Goal: Communication & Community: Answer question/provide support

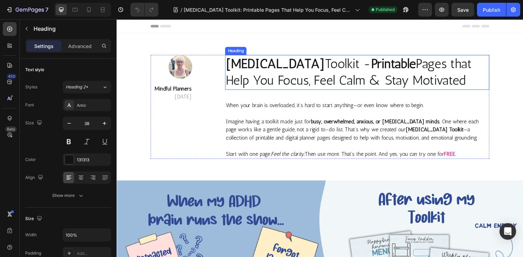
click at [273, 78] on h2 "[MEDICAL_DATA] Toolkit - Printable Pages that Help You Focus, Feel Calm & Stay …" at bounding box center [362, 74] width 270 height 36
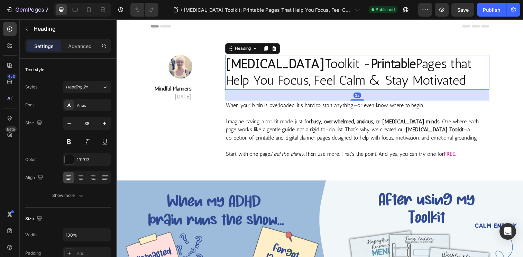
click at [359, 66] on h2 "[MEDICAL_DATA] Toolkit - Printable Pages that Help You Focus, Feel Calm & Stay …" at bounding box center [362, 74] width 270 height 36
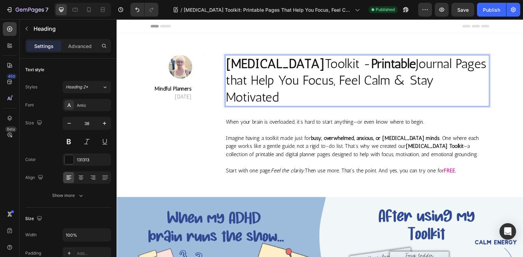
click at [367, 67] on p "[MEDICAL_DATA] Toolkit - Printable Journal Pages that Help You Focus, Feel Calm…" at bounding box center [362, 81] width 269 height 51
click at [374, 79] on p "[MEDICAL_DATA] Toolkit - Printable Journal Pages that Help You Focus, Feel Calm…" at bounding box center [362, 81] width 269 height 51
drag, startPoint x: 227, startPoint y: 64, endPoint x: 456, endPoint y: 84, distance: 230.3
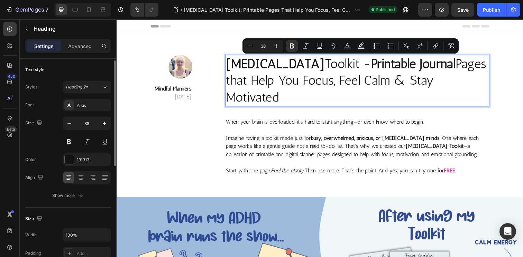
scroll to position [231, 0]
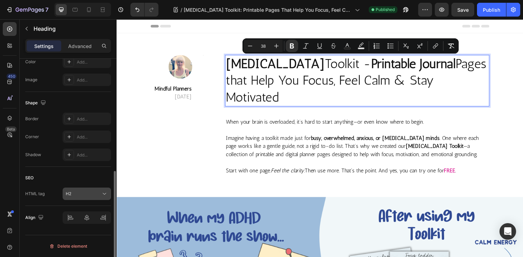
click at [84, 192] on div "H2" at bounding box center [83, 194] width 35 height 6
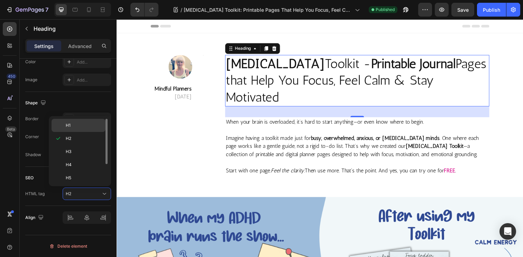
click at [78, 125] on p "H1" at bounding box center [84, 126] width 37 height 6
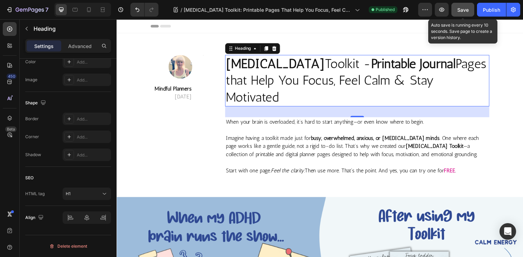
click at [464, 9] on span "Save" at bounding box center [463, 10] width 11 height 6
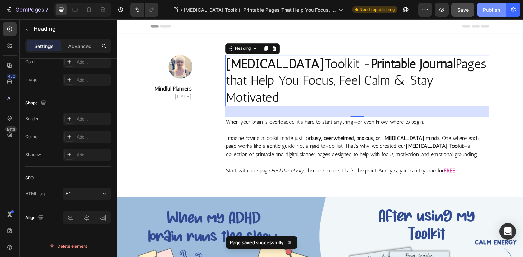
click at [493, 10] on div "Publish" at bounding box center [491, 9] width 17 height 7
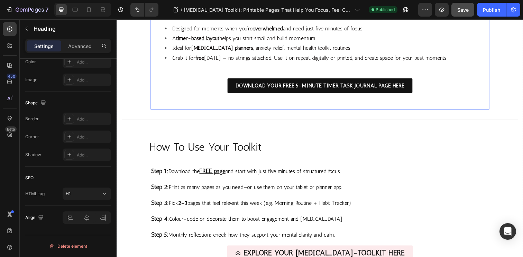
scroll to position [1128, 0]
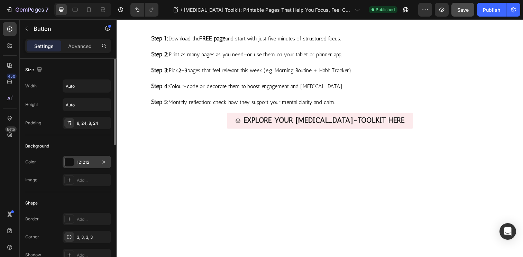
scroll to position [331, 0]
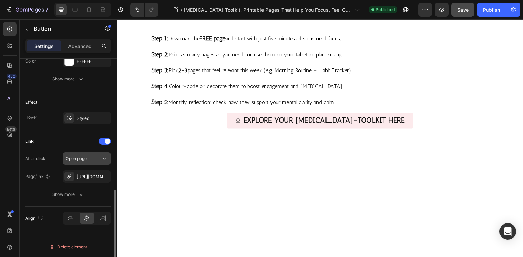
click at [94, 160] on div "Open page" at bounding box center [83, 159] width 35 height 6
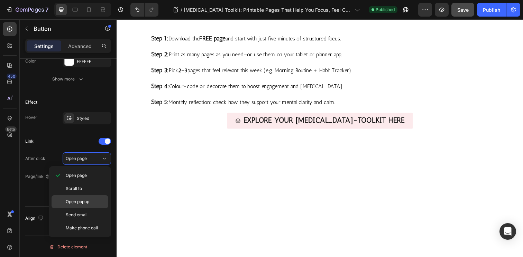
click at [89, 202] on span "Open popup" at bounding box center [78, 202] width 24 height 6
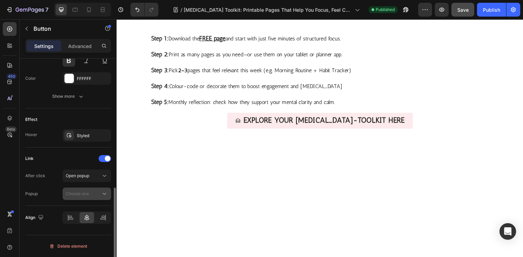
click at [90, 196] on div "Choose one" at bounding box center [83, 194] width 35 height 6
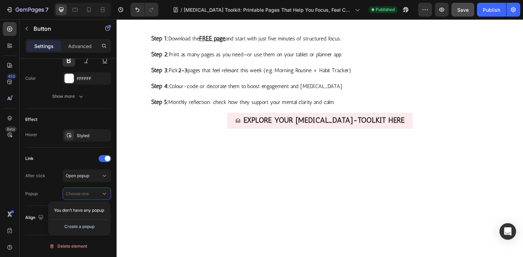
click at [88, 229] on div "Create a popup" at bounding box center [79, 227] width 30 height 6
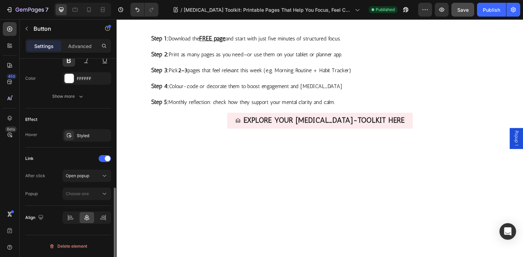
click at [64, 183] on div "After click Open popup Popup Choose one" at bounding box center [68, 185] width 86 height 30
click at [522, 143] on span "Popup 1" at bounding box center [525, 141] width 7 height 16
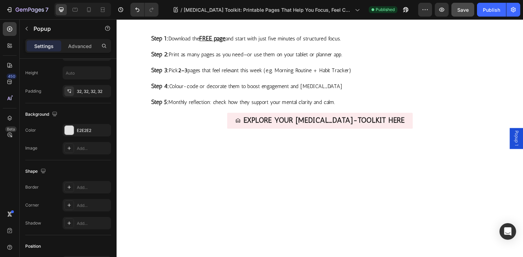
scroll to position [0, 0]
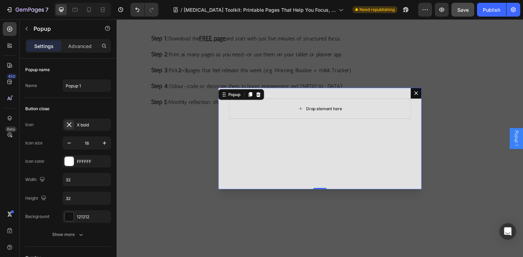
click at [309, 115] on div "Drop element here" at bounding box center [324, 110] width 56 height 11
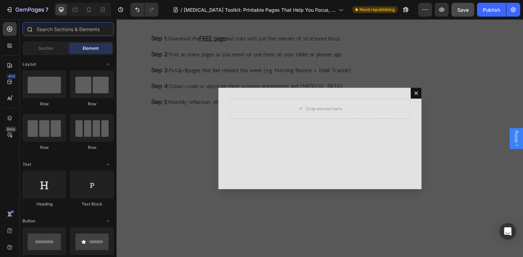
click at [60, 31] on input "text" at bounding box center [67, 29] width 91 height 14
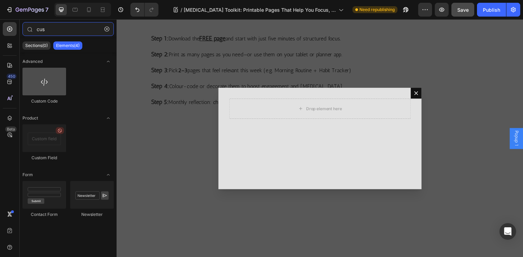
type input "cus"
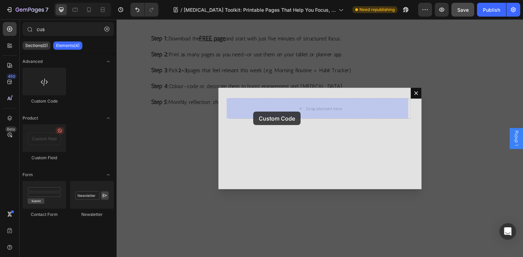
drag, startPoint x: 158, startPoint y: 100, endPoint x: 256, endPoint y: 114, distance: 98.9
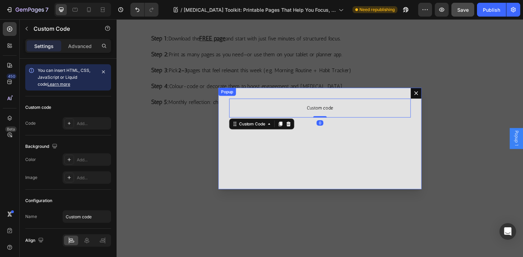
click at [330, 112] on span "Custom code" at bounding box center [324, 110] width 185 height 8
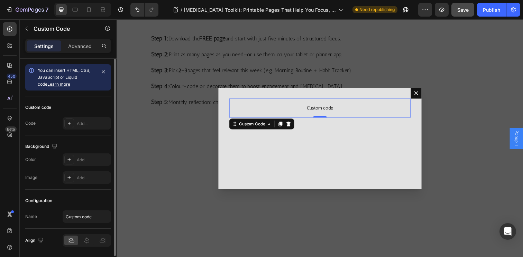
click at [58, 121] on div "Code Add..." at bounding box center [68, 123] width 86 height 12
click at [81, 123] on div "Add..." at bounding box center [93, 124] width 33 height 6
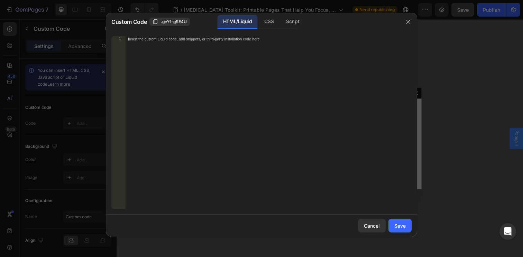
click at [230, 54] on div "Insert the custom Liquid code, add snippets, or third-party installation code h…" at bounding box center [268, 128] width 287 height 184
paste textarea "window._klOnsite.push(['openForm', 'XreQwJ']);"
type textarea "window._klOnsite.push(['openForm', 'XreQwJ']);"
click at [262, 75] on div "window._klOnsite = window._klOnsite || []; window._klOnsite.push(['openForm', '…" at bounding box center [268, 128] width 287 height 184
click at [404, 224] on div "Save" at bounding box center [400, 226] width 11 height 7
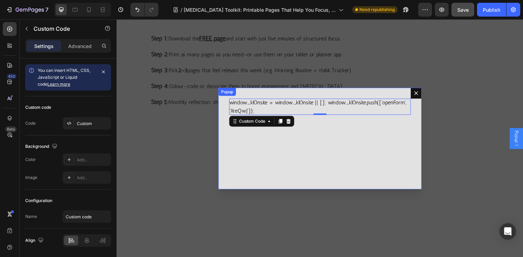
click at [420, 94] on icon "Dialog content" at bounding box center [423, 95] width 6 height 6
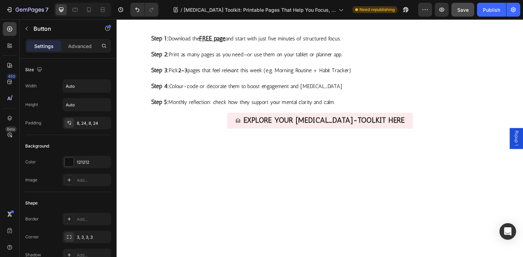
click at [522, 136] on span "Popup 1" at bounding box center [525, 141] width 7 height 16
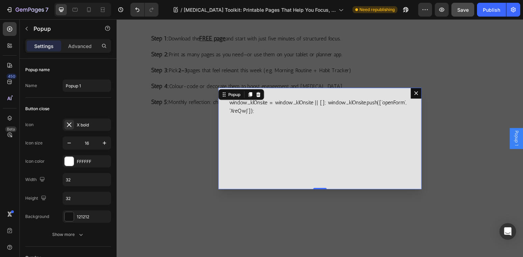
click at [418, 97] on button "Dialog content" at bounding box center [422, 94] width 11 height 11
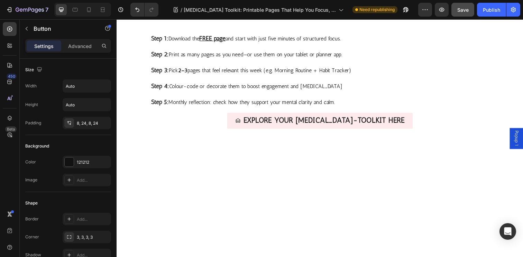
click at [522, 140] on span "Popup 1" at bounding box center [525, 141] width 7 height 16
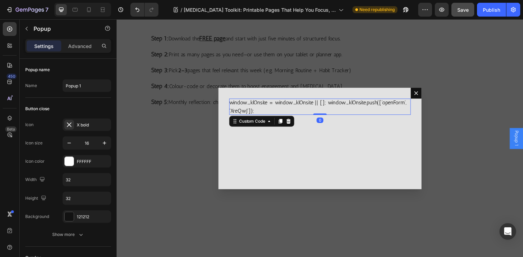
click at [250, 111] on div "window._klOnsite = window._klOnsite || []; window._klOnsite.push(['openForm', '…" at bounding box center [324, 108] width 185 height 17
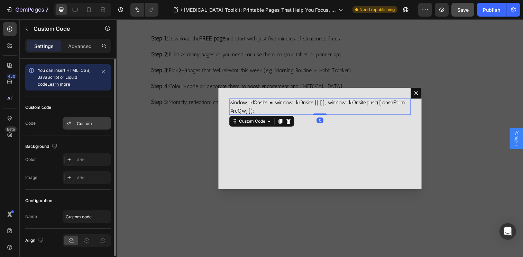
click at [100, 119] on div "Custom" at bounding box center [87, 123] width 48 height 12
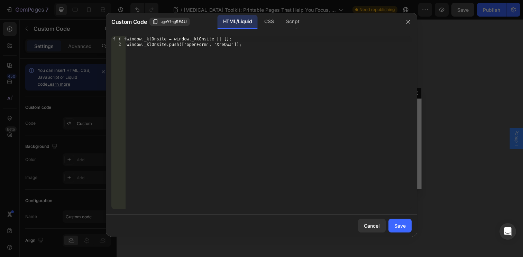
click at [221, 70] on div "window._klOnsite = window._klOnsite || []; window._klOnsite.push(['openForm', '…" at bounding box center [268, 128] width 287 height 184
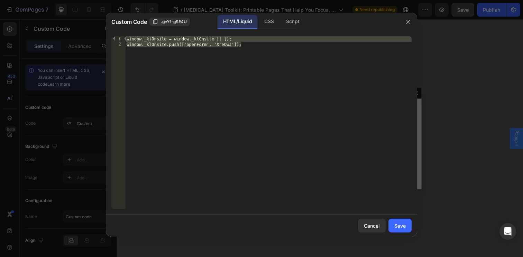
drag, startPoint x: 264, startPoint y: 56, endPoint x: 88, endPoint y: 27, distance: 179.3
click at [88, 27] on div "Custom Code .geYf-gSE4U HTML/Liquid CSS Script window._klOnsite.push(['openForm…" at bounding box center [261, 128] width 523 height 257
paste textarea "<div class="klaviyo-form-XzF77c"></div>"
type textarea "<div class="klaviyo-form-XzF77c"></div>"
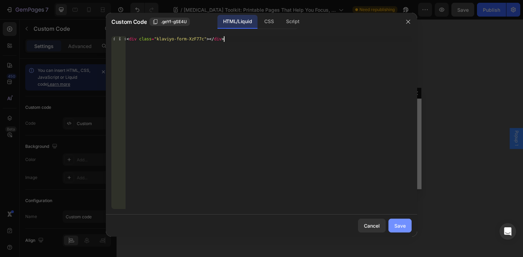
click at [400, 225] on div "Save" at bounding box center [400, 226] width 11 height 7
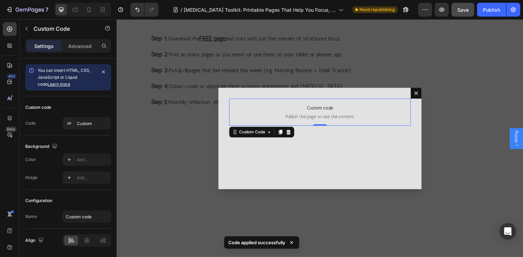
click at [326, 111] on span "Custom code" at bounding box center [324, 110] width 185 height 8
click at [461, 11] on span "Save" at bounding box center [463, 10] width 11 height 6
click at [491, 16] on button "Publish" at bounding box center [491, 10] width 29 height 14
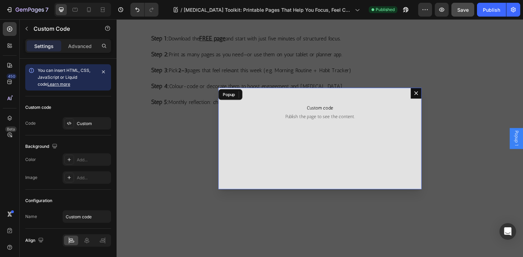
click at [421, 93] on icon "Dialog content" at bounding box center [423, 95] width 6 height 6
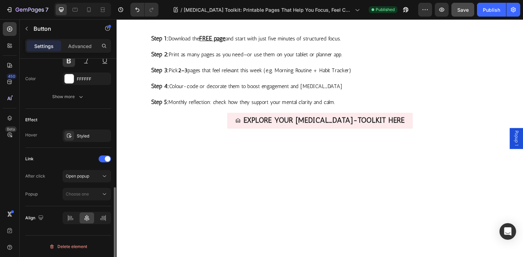
scroll to position [314, 0]
click at [92, 194] on div "Choose one" at bounding box center [83, 194] width 35 height 6
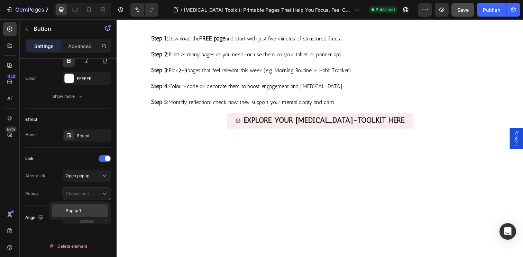
click at [80, 207] on div "Popup 1" at bounding box center [80, 211] width 57 height 13
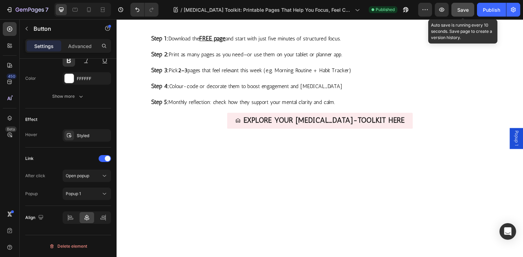
click at [467, 8] on span "Save" at bounding box center [463, 10] width 11 height 6
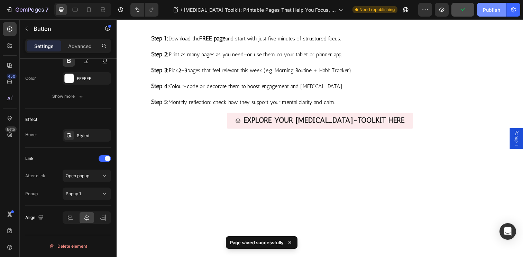
click at [490, 12] on div "Publish" at bounding box center [491, 9] width 17 height 7
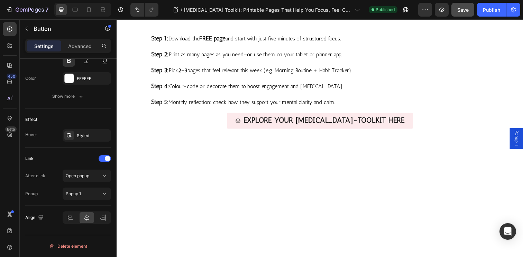
click at [522, 141] on span "Popup 1" at bounding box center [525, 141] width 7 height 16
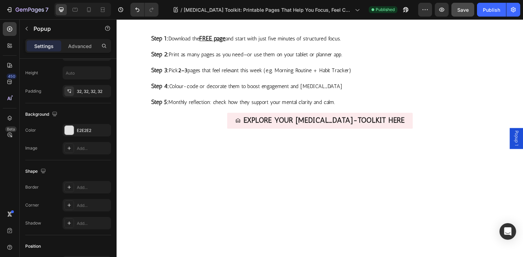
scroll to position [0, 0]
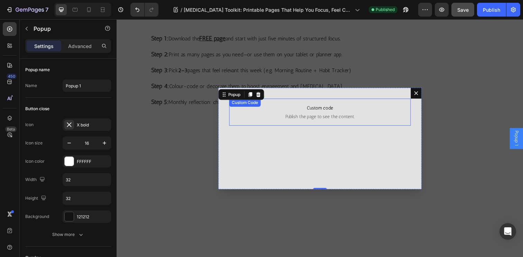
click at [327, 114] on span "Custom code" at bounding box center [324, 110] width 185 height 8
click at [312, 156] on div "Custom code Publish the page to see the content. Custom Code" at bounding box center [324, 141] width 208 height 104
click at [279, 157] on div "Custom code Publish the page to see the content. Custom Code" at bounding box center [324, 141] width 208 height 104
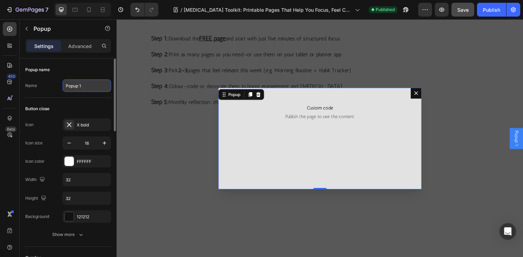
click at [95, 86] on input "Popup 1" at bounding box center [87, 86] width 48 height 12
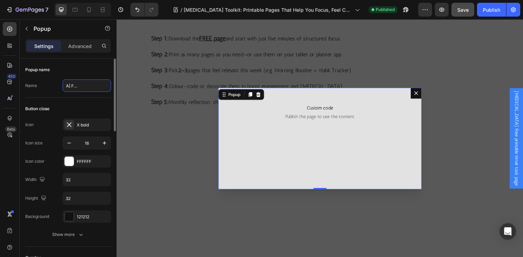
type input "[MEDICAL_DATA] Free printable timer task page"
click at [82, 67] on div "Popup name" at bounding box center [68, 69] width 86 height 11
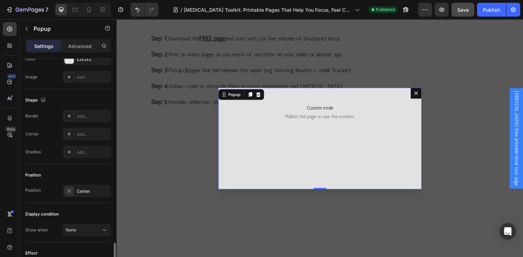
scroll to position [427, 0]
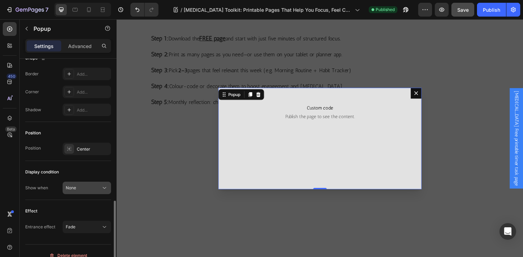
click at [97, 189] on div "None" at bounding box center [83, 188] width 35 height 6
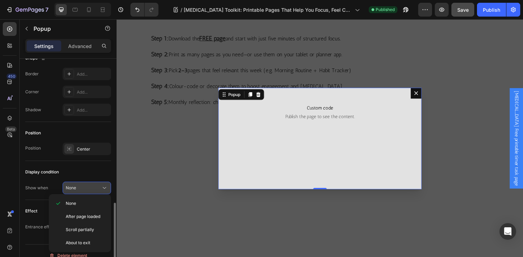
scroll to position [437, 0]
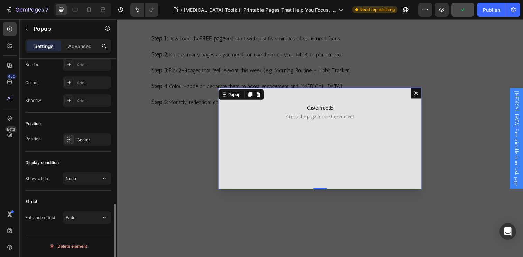
click at [90, 155] on div "Display condition Show when None" at bounding box center [68, 171] width 86 height 39
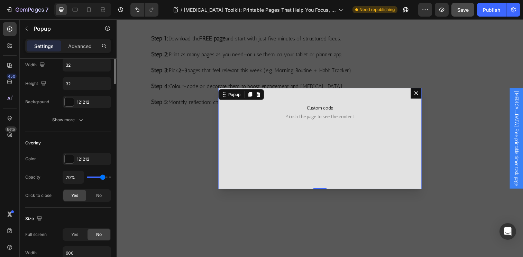
scroll to position [0, 0]
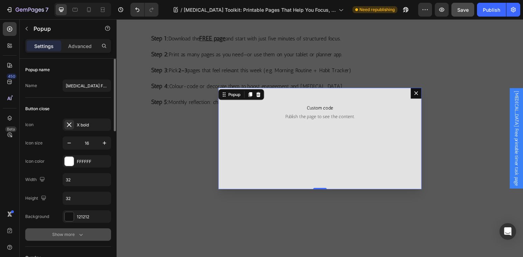
click at [68, 239] on button "Show more" at bounding box center [68, 235] width 86 height 12
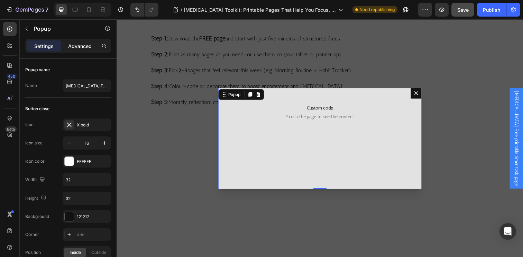
click at [88, 47] on p "Advanced" at bounding box center [80, 46] width 24 height 7
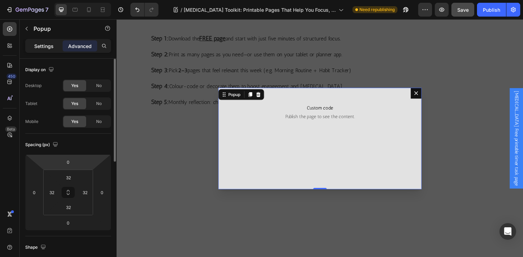
click at [53, 45] on p "Settings" at bounding box center [43, 46] width 19 height 7
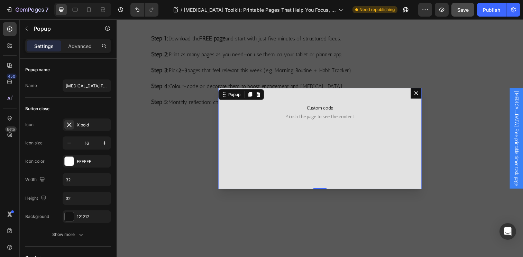
click at [260, 150] on div "Custom code Publish the page to see the content. Custom Code" at bounding box center [324, 141] width 208 height 104
click at [266, 116] on span "Publish the page to see the content." at bounding box center [324, 119] width 185 height 7
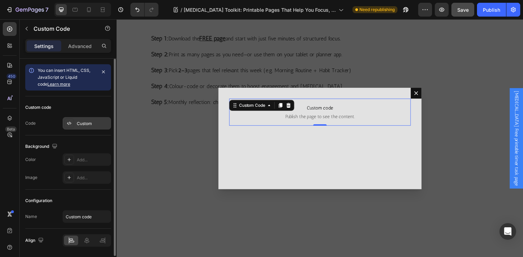
click at [81, 121] on div "Custom" at bounding box center [93, 124] width 33 height 6
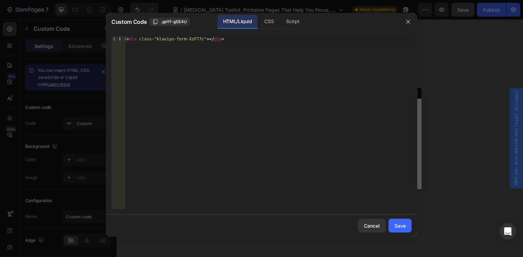
type textarea "<div class="klaviyo-form-XzF77c"></div>"
click at [210, 54] on div "< div class = "klaviyo-form-XzF77c" > </ div >" at bounding box center [268, 128] width 287 height 184
drag, startPoint x: 195, startPoint y: 40, endPoint x: 117, endPoint y: 41, distance: 78.6
click at [117, 41] on div "<div class="klaviyo-form-XzF77c"></div> 1 < div class = "klaviyo-form-XzF77c" >…" at bounding box center [261, 122] width 300 height 173
click at [396, 223] on div "Save" at bounding box center [400, 226] width 11 height 7
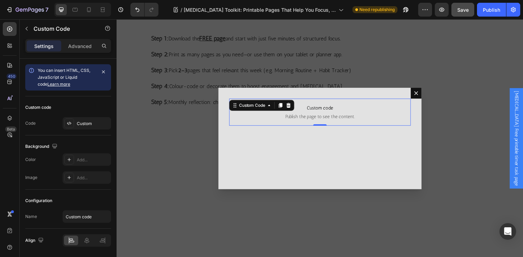
click at [324, 114] on p "Custom code Publish the page to see the content." at bounding box center [324, 114] width 185 height 28
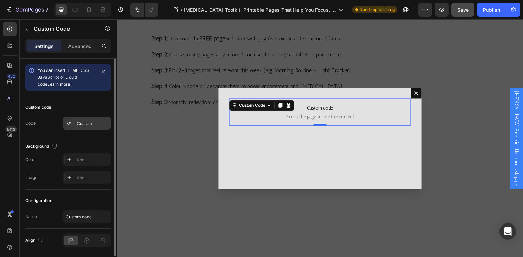
click at [79, 122] on div "Custom" at bounding box center [93, 124] width 33 height 6
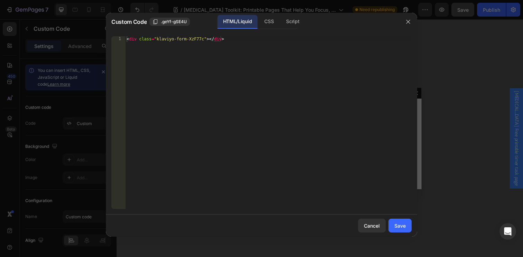
type textarea "<div class="klaviyo-form-XzF77c"></div>"
click at [236, 70] on div "< div class = "klaviyo-form-XzF77c" > </ div >" at bounding box center [268, 128] width 287 height 184
drag, startPoint x: 237, startPoint y: 38, endPoint x: 98, endPoint y: 36, distance: 139.1
click at [98, 36] on div "Custom Code .geYf-gSE4U HTML/Liquid CSS Script <div class="klaviyo-form-XzF77c"…" at bounding box center [261, 128] width 523 height 257
click at [400, 225] on div "Save" at bounding box center [400, 226] width 11 height 7
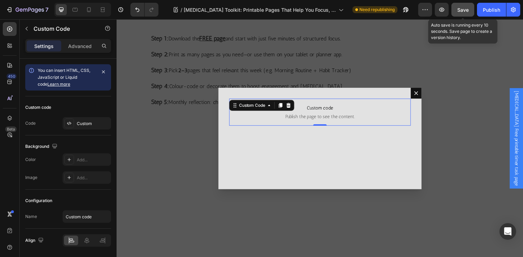
click at [463, 6] on button "Save" at bounding box center [463, 10] width 23 height 14
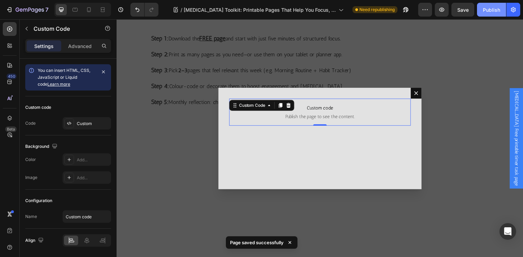
drag, startPoint x: 495, startPoint y: 7, endPoint x: 373, endPoint y: 0, distance: 122.0
click at [495, 7] on div "Publish" at bounding box center [491, 9] width 17 height 7
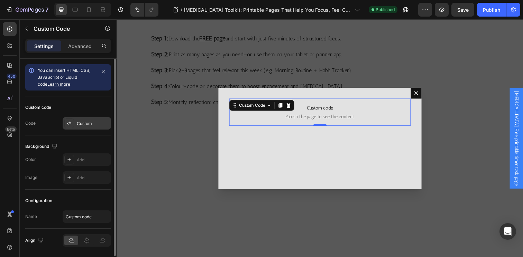
click at [77, 124] on div "Custom" at bounding box center [93, 124] width 33 height 6
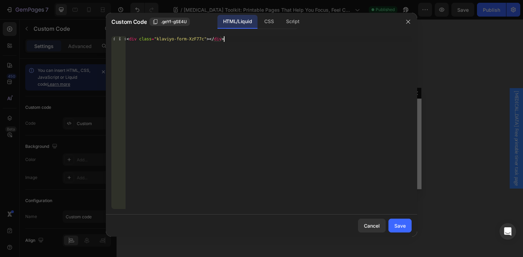
click at [185, 76] on div "< div class = "klaviyo-form-XzF77c" > </ div >" at bounding box center [268, 128] width 287 height 184
drag, startPoint x: 230, startPoint y: 37, endPoint x: 98, endPoint y: 35, distance: 132.2
click at [98, 35] on div "Custom Code .geYf-gSE4U HTML/Liquid CSS Script <div class="klaviyo-form-XzF77c"…" at bounding box center [261, 128] width 523 height 257
paste textarea "style="min-height:560px""
type textarea "<div class="klaviyo-form-XzF77c" style="min-height:560px"></div>"
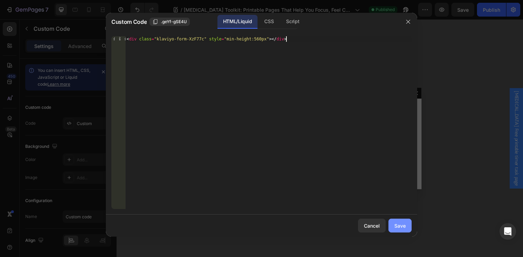
click at [403, 226] on div "Save" at bounding box center [400, 226] width 11 height 7
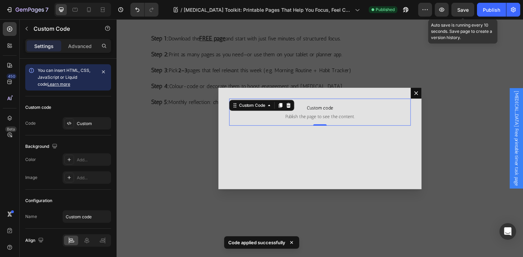
click at [467, 8] on span "Save" at bounding box center [463, 10] width 11 height 6
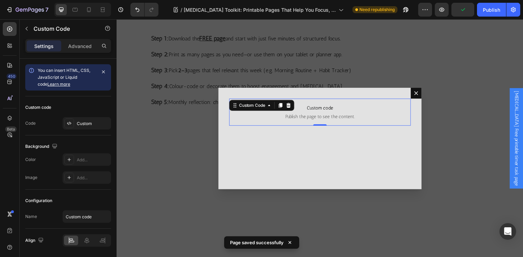
drag, startPoint x: 486, startPoint y: 11, endPoint x: 472, endPoint y: 17, distance: 15.2
click at [486, 11] on div "Publish" at bounding box center [491, 9] width 17 height 7
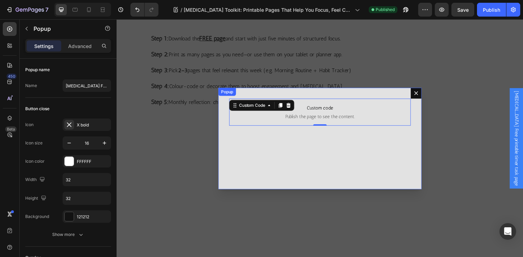
click at [417, 90] on button "Dialog content" at bounding box center [422, 94] width 11 height 11
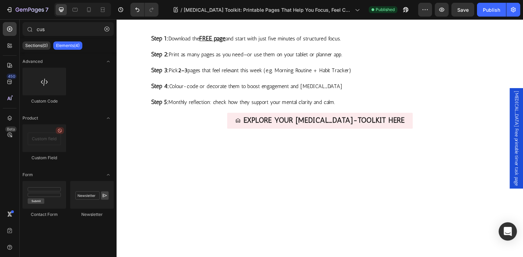
click at [505, 235] on icon "Open Intercom Messenger" at bounding box center [508, 231] width 9 height 9
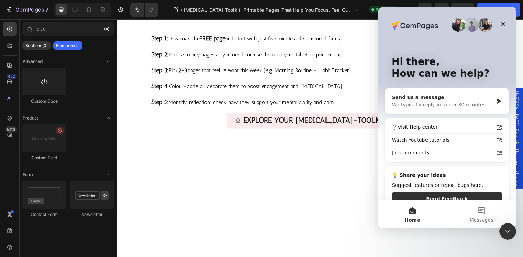
click at [441, 105] on div "We typically reply in under 30 minutes" at bounding box center [442, 104] width 101 height 7
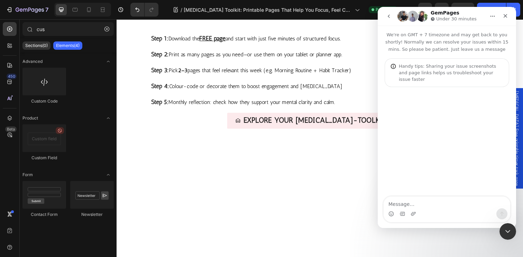
click at [429, 201] on textarea "Message…" at bounding box center [447, 203] width 127 height 12
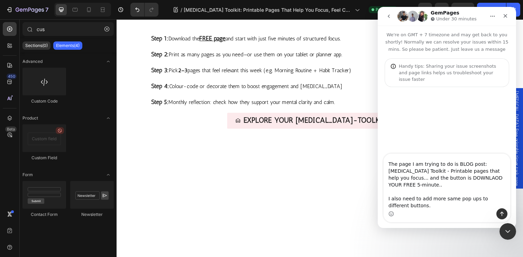
scroll to position [108, 0]
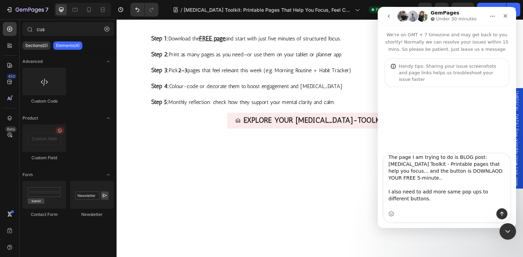
type textarea "Hi There! I would like to trigger a Klaviyo Pop up Embed form on my blog links,…"
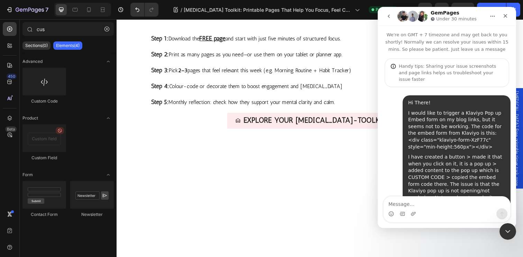
scroll to position [81, 0]
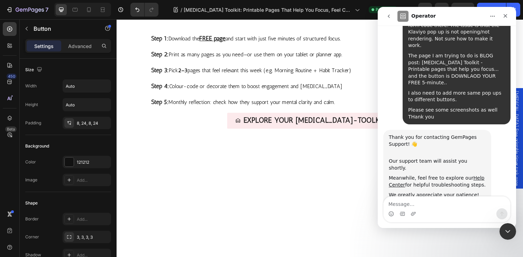
scroll to position [160, 0]
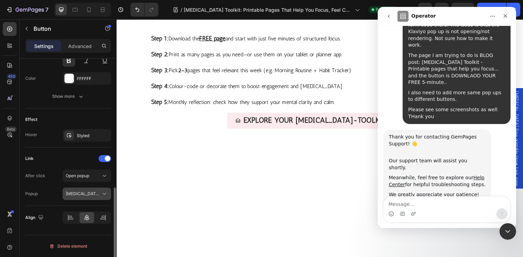
click at [100, 194] on span "[MEDICAL_DATA] Free printable timer task page" at bounding box center [113, 193] width 94 height 5
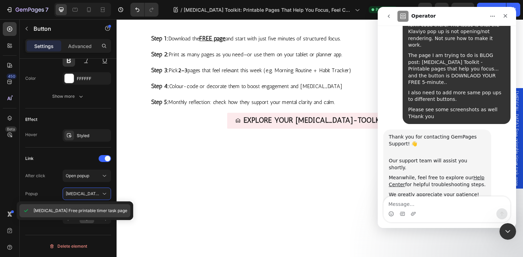
click at [98, 211] on span "[MEDICAL_DATA] Free printable timer task page" at bounding box center [81, 211] width 94 height 6
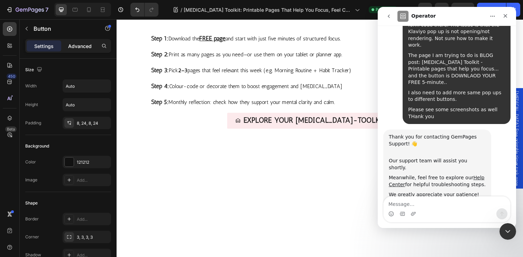
click at [86, 46] on p "Advanced" at bounding box center [80, 46] width 24 height 7
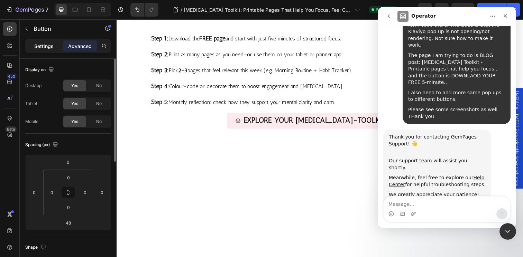
click at [47, 45] on p "Settings" at bounding box center [43, 46] width 19 height 7
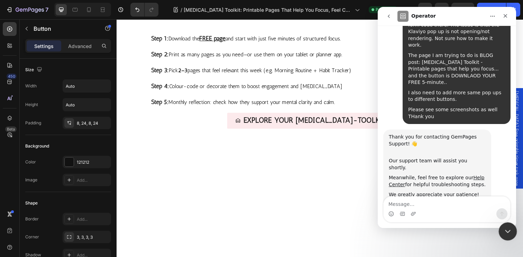
click at [505, 237] on div "Close Intercom Messenger" at bounding box center [507, 231] width 17 height 17
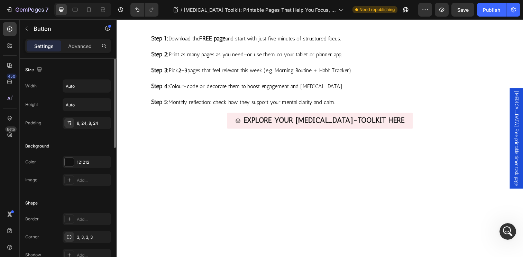
scroll to position [314, 0]
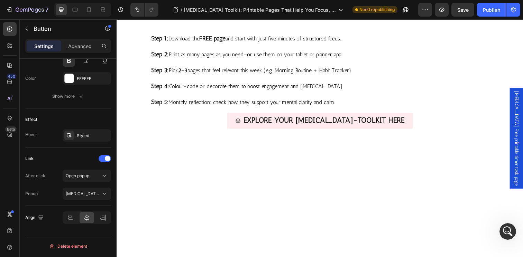
click at [522, 143] on span "[MEDICAL_DATA] Free printable timer task page" at bounding box center [525, 140] width 7 height 97
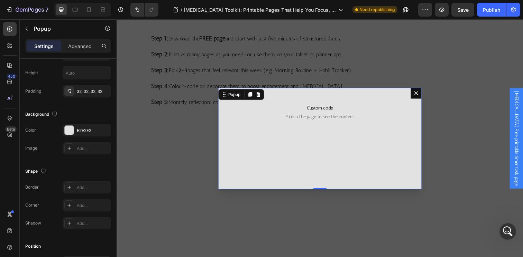
scroll to position [0, 0]
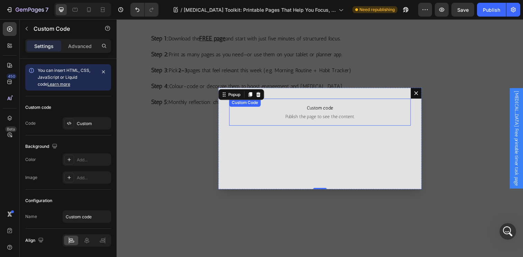
click at [349, 118] on span "Publish the page to see the content." at bounding box center [324, 119] width 185 height 7
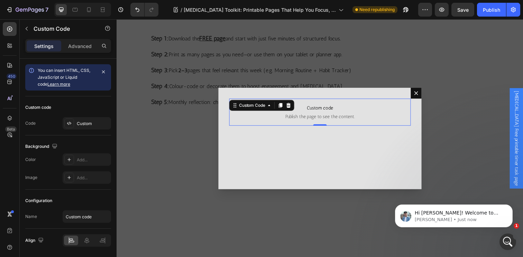
scroll to position [210, 0]
click at [325, 115] on p "Custom code Publish the page to see the content." at bounding box center [324, 114] width 185 height 28
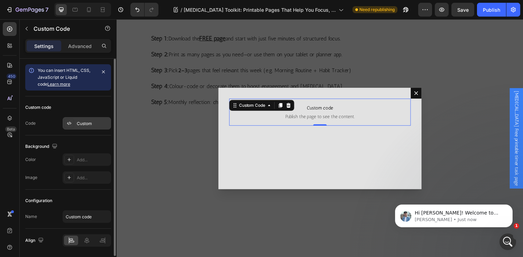
click at [85, 123] on div "Custom" at bounding box center [93, 124] width 33 height 6
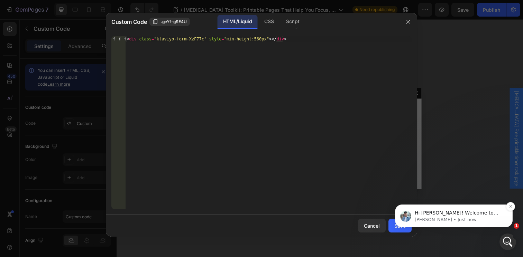
click at [466, 224] on div "Hi [PERSON_NAME]! Welcome to GemPages Customer Support! This is [PERSON_NAME] a…" at bounding box center [454, 216] width 118 height 23
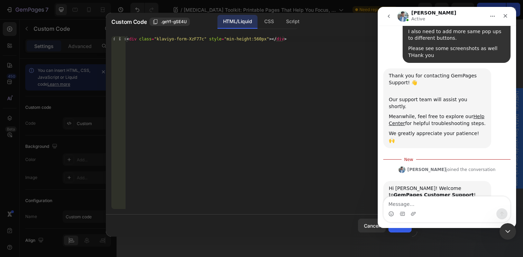
scroll to position [221, 0]
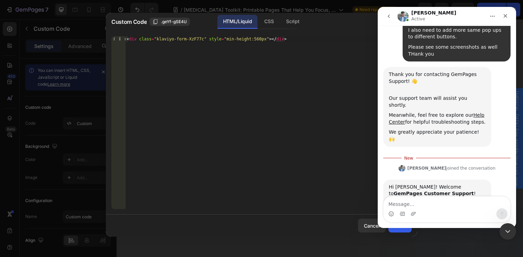
click at [451, 208] on textarea "Message…" at bounding box center [447, 203] width 127 height 12
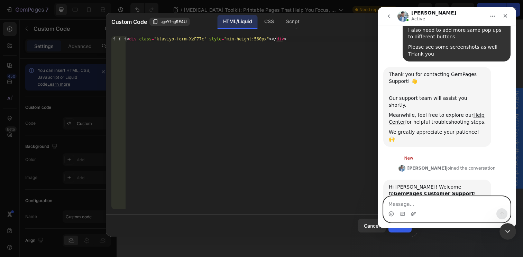
click at [415, 216] on icon "Upload attachment" at bounding box center [414, 214] width 6 height 6
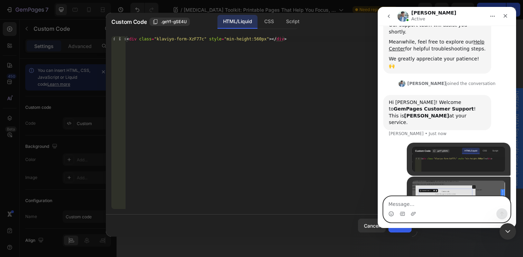
scroll to position [298, 0]
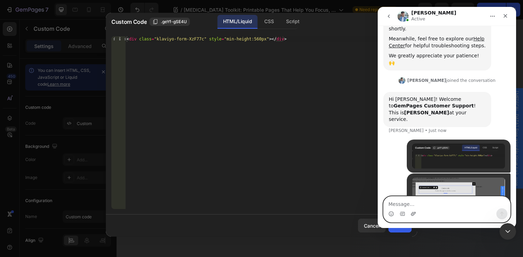
click at [411, 216] on icon "Upload attachment" at bounding box center [414, 214] width 6 height 6
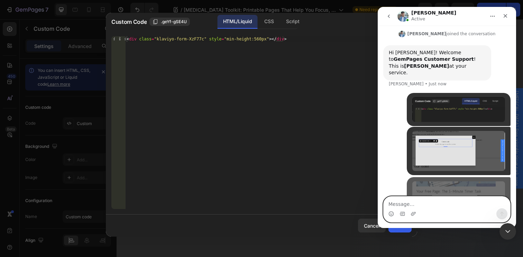
scroll to position [351, 0]
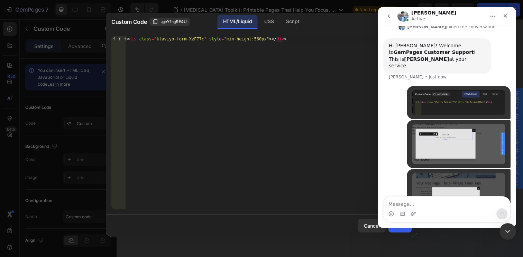
click at [419, 209] on div "Intercom messenger" at bounding box center [447, 214] width 127 height 11
click at [419, 203] on textarea "Message…" at bounding box center [447, 203] width 127 height 12
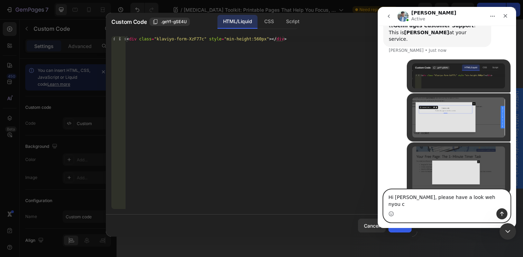
scroll to position [378, 0]
type textarea "Hi [PERSON_NAME], please have a look when you can"
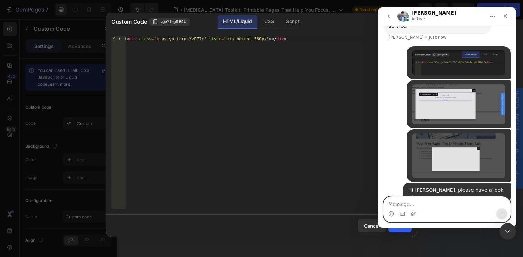
scroll to position [391, 0]
click at [368, 228] on div "Cancel" at bounding box center [372, 226] width 16 height 7
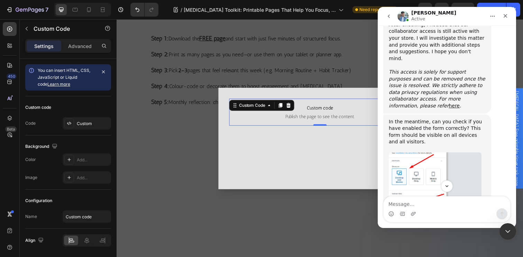
scroll to position [616, 0]
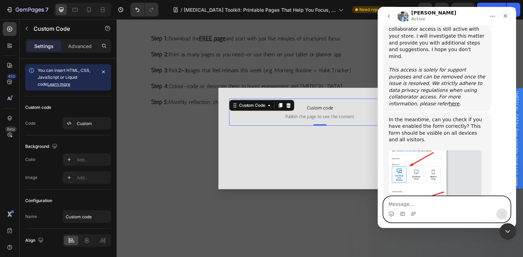
click at [420, 200] on textarea "Message…" at bounding box center [447, 203] width 127 height 12
type textarea "Yes you are right [PERSON_NAME]"
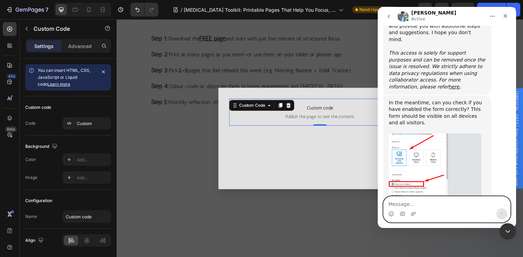
scroll to position [636, 0]
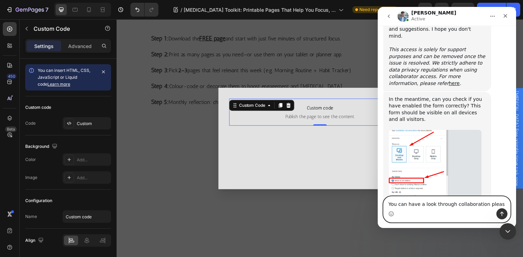
type textarea "You can have a look through collaboration please"
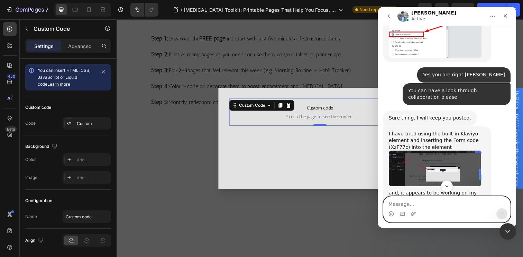
scroll to position [782, 0]
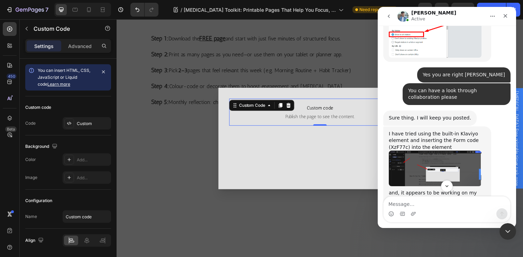
click at [442, 151] on img "Liam says…" at bounding box center [435, 168] width 93 height 35
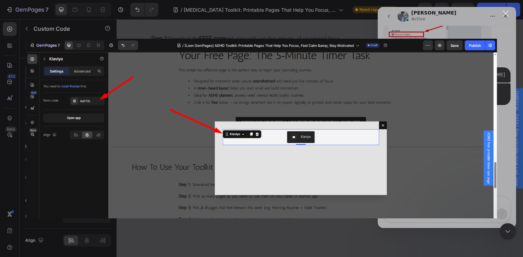
click at [514, 115] on div "Intercom messenger" at bounding box center [261, 128] width 523 height 257
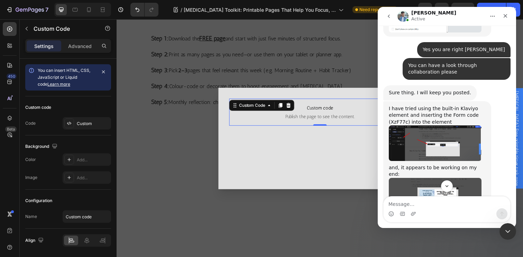
scroll to position [807, 0]
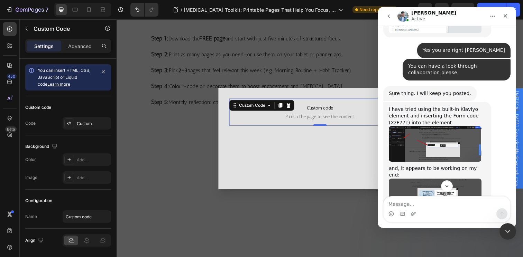
click at [444, 126] on img "Liam says…" at bounding box center [435, 143] width 93 height 35
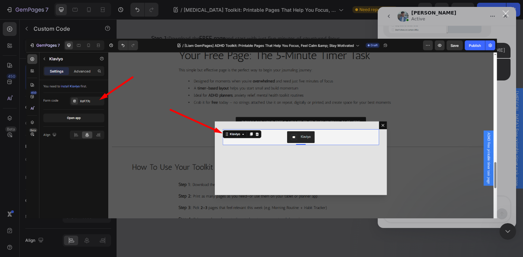
click at [507, 15] on div "Close" at bounding box center [506, 13] width 7 height 7
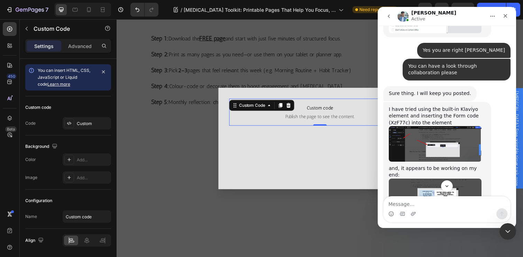
drag, startPoint x: 165, startPoint y: 121, endPoint x: 188, endPoint y: 121, distance: 22.9
click at [165, 121] on div "Backdrop" at bounding box center [324, 140] width 415 height 243
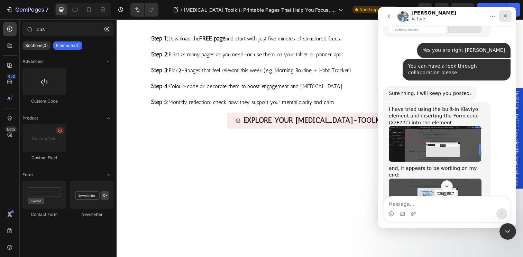
click at [504, 14] on icon "Close" at bounding box center [506, 16] width 6 height 6
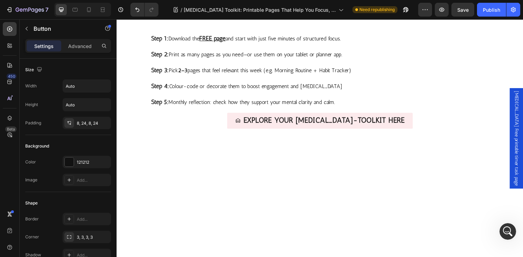
click at [522, 123] on span "[MEDICAL_DATA] Free printable timer task page" at bounding box center [525, 140] width 7 height 97
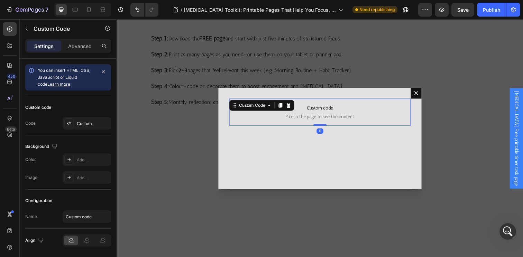
click at [327, 110] on span "Custom code" at bounding box center [324, 110] width 185 height 8
click at [9, 44] on icon at bounding box center [9, 45] width 2 height 2
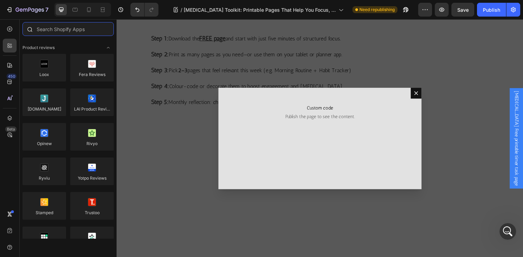
click at [56, 30] on input "text" at bounding box center [67, 29] width 91 height 14
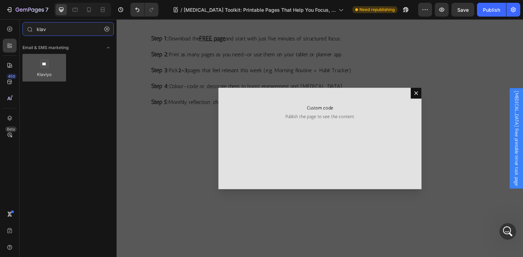
type input "klav"
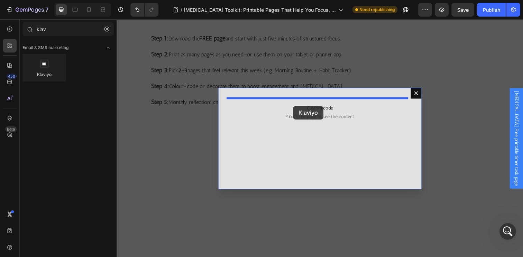
drag, startPoint x: 165, startPoint y: 85, endPoint x: 297, endPoint y: 108, distance: 133.8
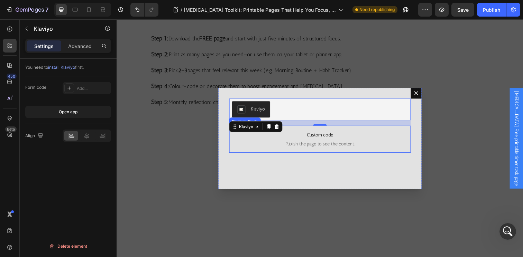
click at [306, 140] on span "Custom code" at bounding box center [324, 138] width 185 height 8
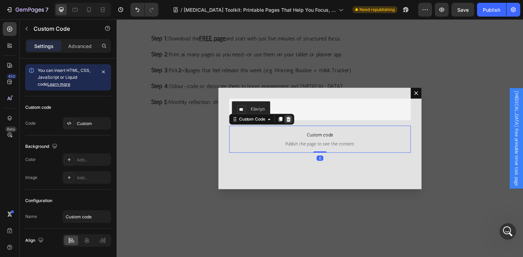
click at [292, 122] on icon "Dialog body" at bounding box center [292, 122] width 6 height 6
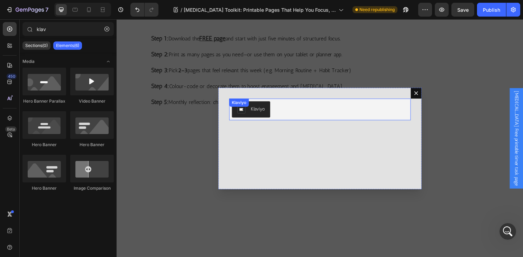
click at [306, 114] on div "Klaviyo" at bounding box center [324, 111] width 180 height 17
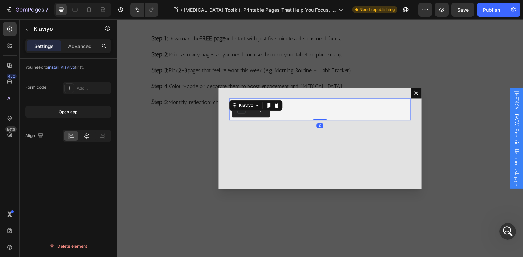
click at [85, 138] on icon at bounding box center [86, 136] width 5 height 6
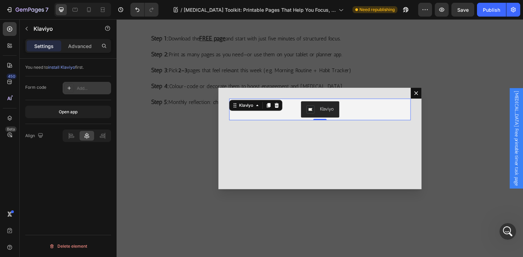
click at [87, 89] on div "Add..." at bounding box center [93, 88] width 33 height 6
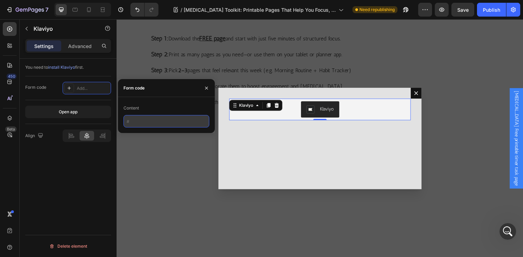
click at [141, 118] on input "text" at bounding box center [167, 121] width 86 height 12
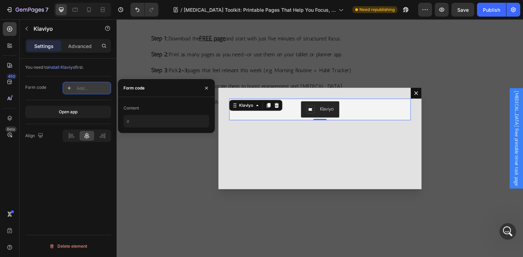
click at [79, 90] on div "Add..." at bounding box center [93, 88] width 33 height 6
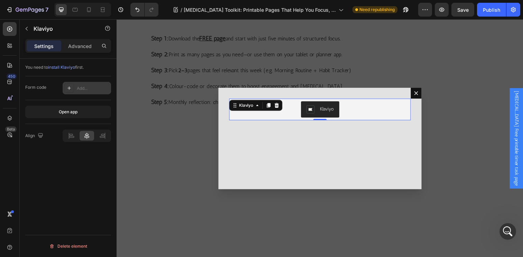
click at [81, 86] on div "Add..." at bounding box center [93, 88] width 33 height 6
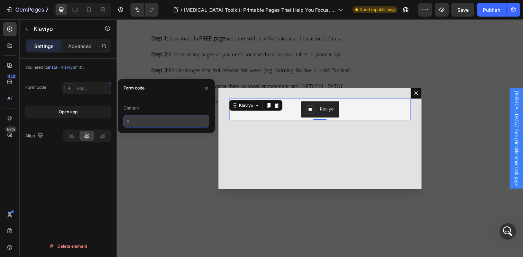
click at [135, 121] on input "text" at bounding box center [167, 121] width 86 height 12
paste input "XzF77c"
type input "XzF77c"
click at [98, 97] on div "Form code Add..." at bounding box center [68, 88] width 86 height 24
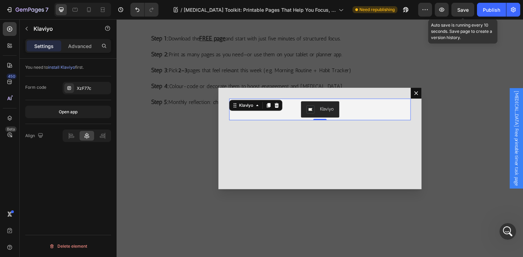
click at [463, 13] on div "Save" at bounding box center [463, 9] width 11 height 7
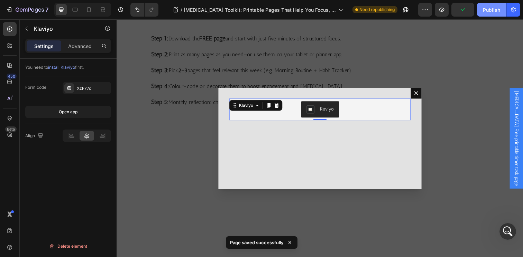
click at [493, 9] on div "Publish" at bounding box center [491, 9] width 17 height 7
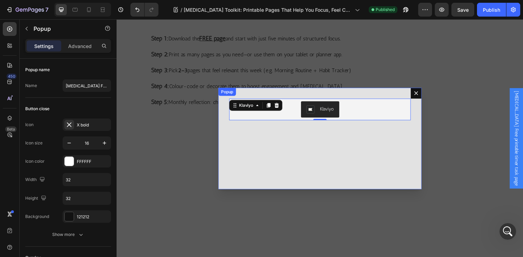
drag, startPoint x: 384, startPoint y: 164, endPoint x: 409, endPoint y: 111, distance: 58.8
click at [384, 164] on div "Klaviyo Klaviyo 0" at bounding box center [324, 141] width 208 height 104
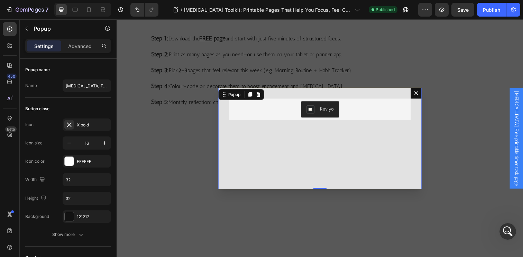
click at [420, 96] on icon "Dialog content" at bounding box center [423, 95] width 6 height 6
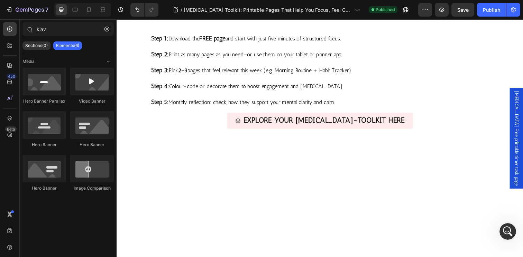
click at [522, 147] on span "[MEDICAL_DATA] Free printable timer task page" at bounding box center [525, 140] width 7 height 97
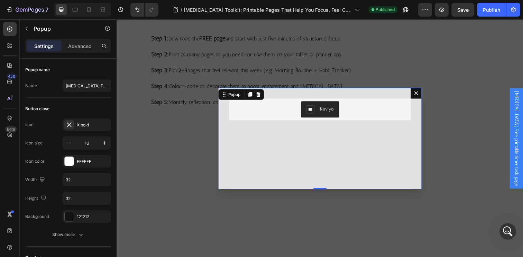
click at [421, 94] on icon "Dialog content" at bounding box center [423, 95] width 4 height 4
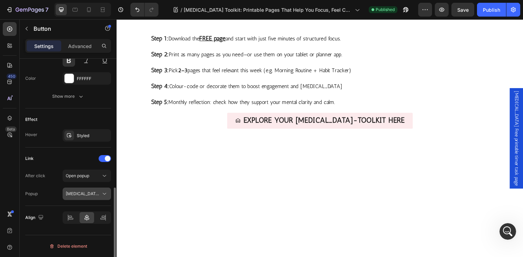
click at [84, 197] on span "[MEDICAL_DATA] Free printable timer task page" at bounding box center [83, 194] width 35 height 6
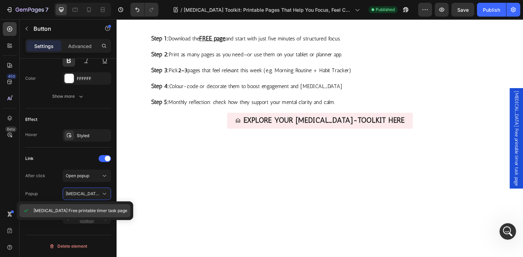
click at [80, 210] on span "[MEDICAL_DATA] Free printable timer task page" at bounding box center [81, 211] width 94 height 6
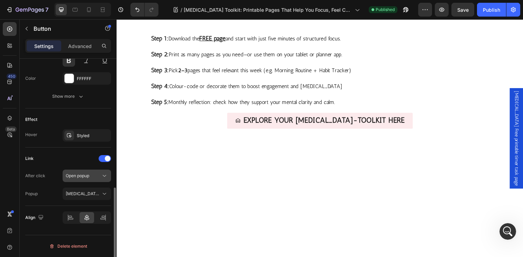
click at [79, 176] on span "Open popup" at bounding box center [78, 175] width 24 height 5
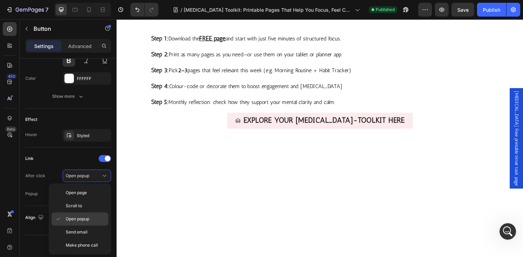
click at [72, 219] on span "Open popup" at bounding box center [78, 219] width 24 height 6
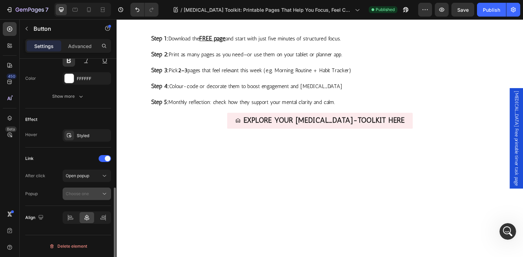
click at [78, 190] on button "Choose one" at bounding box center [87, 194] width 48 height 12
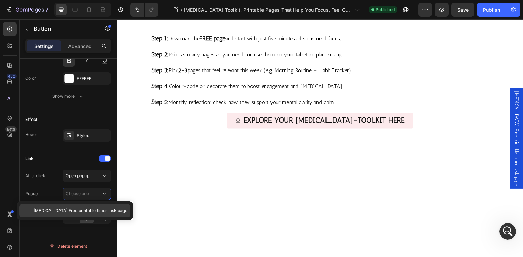
click at [78, 211] on span "[MEDICAL_DATA] Free printable timer task page" at bounding box center [81, 211] width 94 height 6
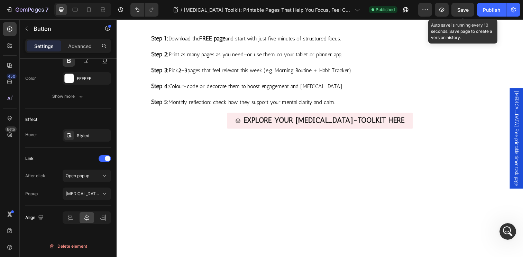
click at [465, 9] on span "Save" at bounding box center [463, 10] width 11 height 6
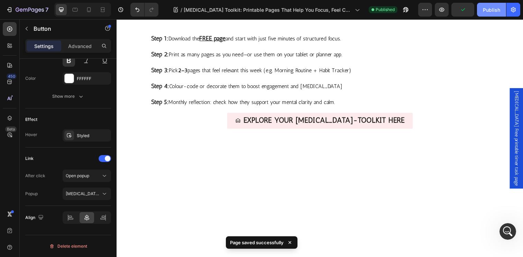
click at [494, 10] on div "Publish" at bounding box center [491, 9] width 17 height 7
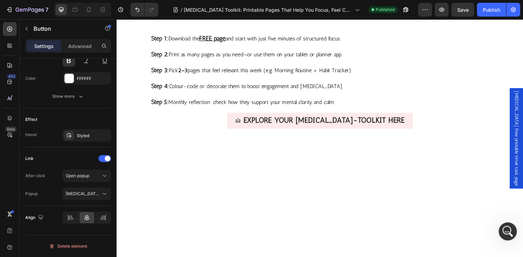
click at [505, 232] on icon "Open Intercom Messenger" at bounding box center [506, 230] width 11 height 11
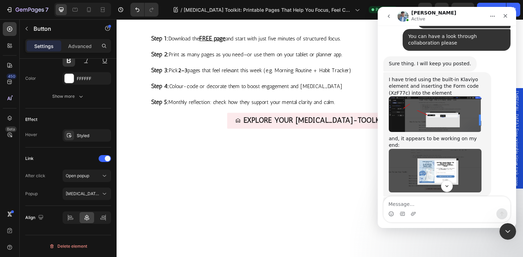
scroll to position [837, 0]
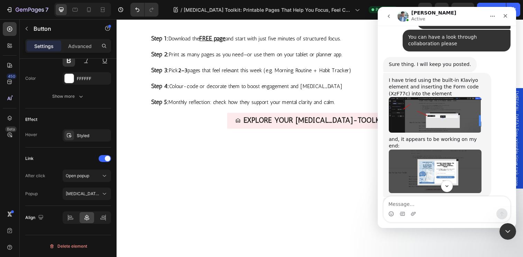
click at [427, 97] on img "Liam says…" at bounding box center [435, 114] width 93 height 35
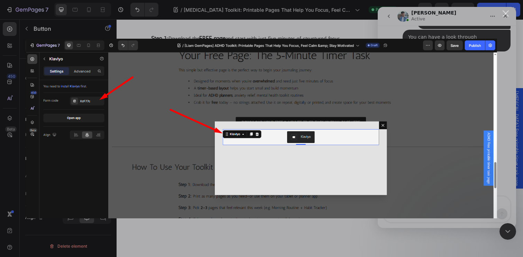
click at [501, 92] on div "Intercom messenger" at bounding box center [261, 128] width 523 height 257
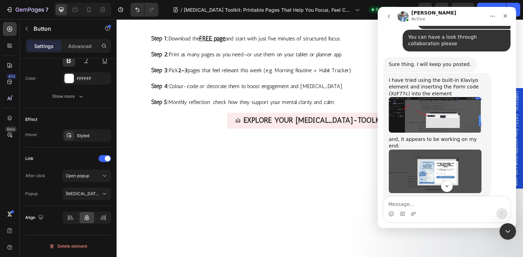
click at [452, 150] on img "Liam says…" at bounding box center [435, 172] width 93 height 44
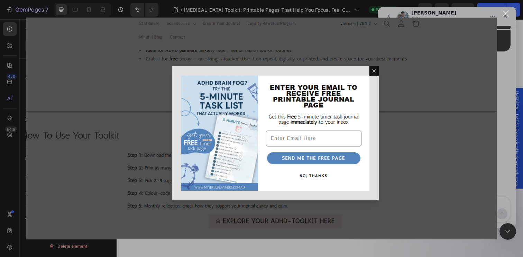
click at [508, 11] on div "Close" at bounding box center [506, 13] width 7 height 7
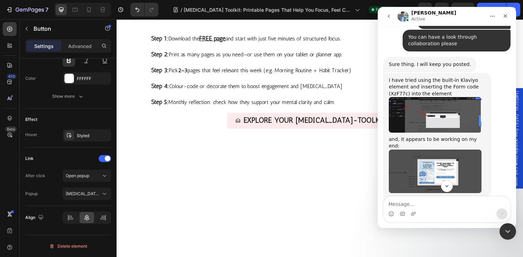
click at [496, 198] on div "Here is my test page for your reference: [URL][DOMAIN_NAME] . [PERSON_NAME] • 3…" at bounding box center [446, 209] width 127 height 22
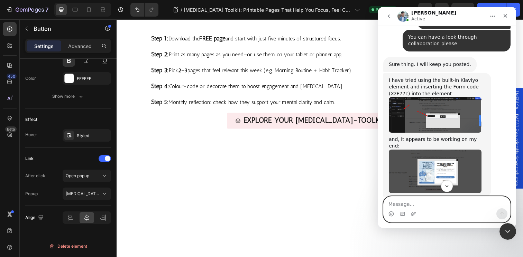
click at [442, 205] on textarea "Message…" at bounding box center [447, 203] width 127 height 12
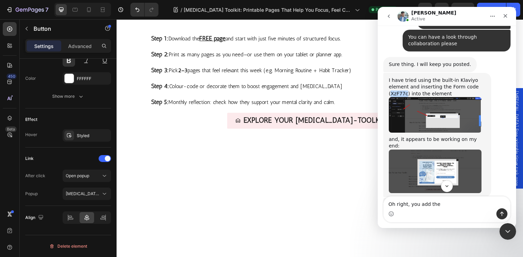
drag, startPoint x: 391, startPoint y: 46, endPoint x: 408, endPoint y: 46, distance: 16.3
click at [408, 77] on div "I have tried using the built-in Klaviyo element and inserting the Form code (Xz…" at bounding box center [437, 87] width 97 height 20
copy div "XzF77c"
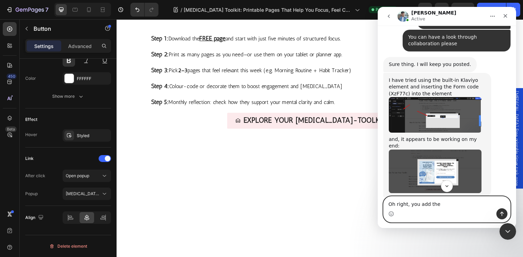
click at [453, 206] on textarea "Oh right, you add the" at bounding box center [447, 203] width 127 height 12
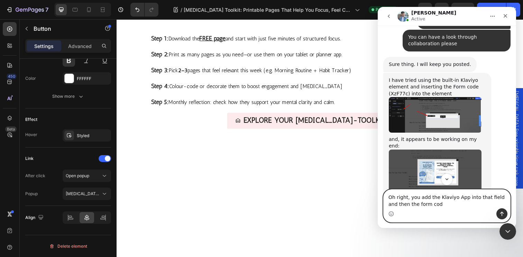
type textarea "Oh right, you add the Klaviyo App into that field and then the form code"
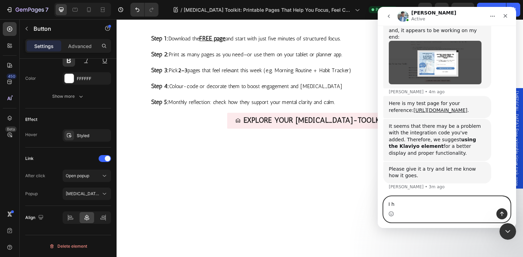
scroll to position [948, 0]
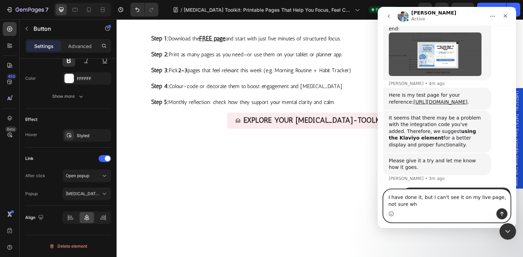
type textarea "I have done it, but I can't see it on my live page, not sure why"
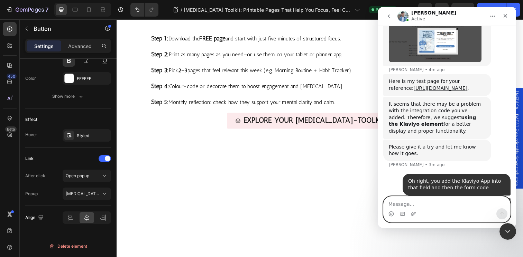
scroll to position [970, 0]
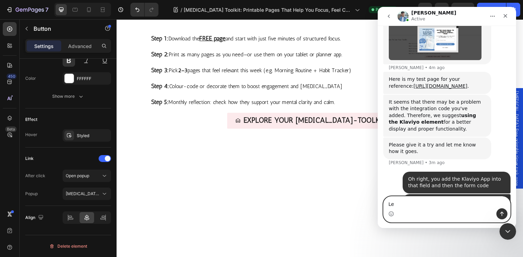
type textarea "L"
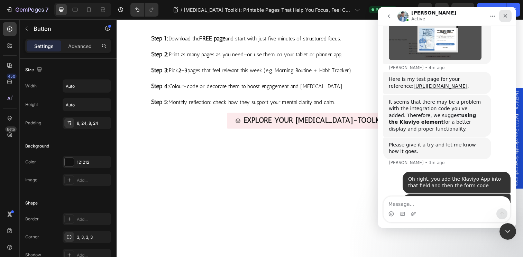
click at [507, 16] on icon "Close" at bounding box center [506, 16] width 6 height 6
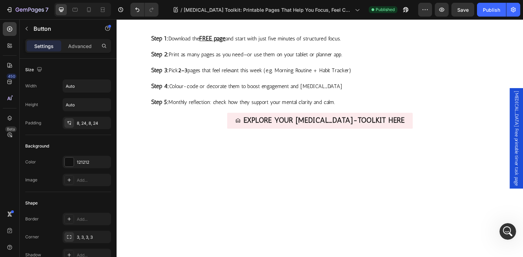
click at [522, 128] on span "[MEDICAL_DATA] Free printable timer task page" at bounding box center [525, 140] width 7 height 97
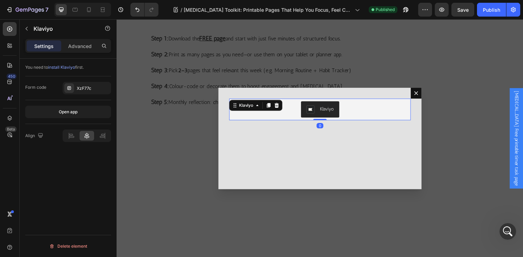
click at [359, 108] on div "Klaviyo" at bounding box center [324, 111] width 180 height 17
click at [104, 88] on div "XzF77c" at bounding box center [93, 88] width 33 height 6
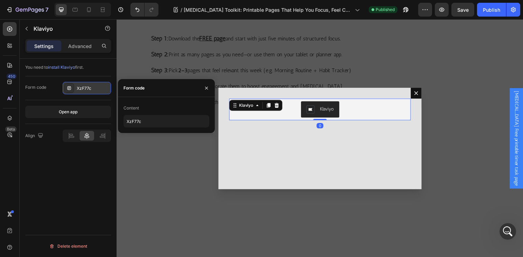
click at [104, 88] on div "XzF77c" at bounding box center [93, 88] width 33 height 6
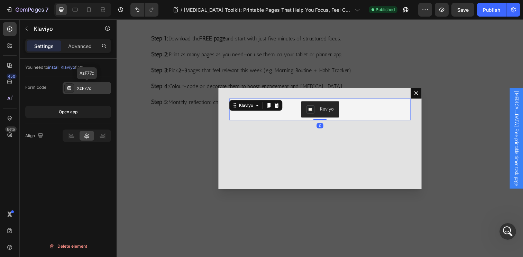
click at [66, 88] on div at bounding box center [69, 88] width 10 height 10
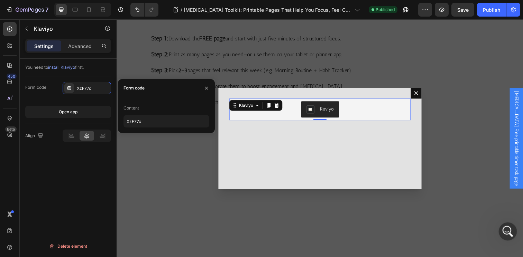
click at [511, 226] on div "Open Intercom Messenger" at bounding box center [507, 230] width 23 height 23
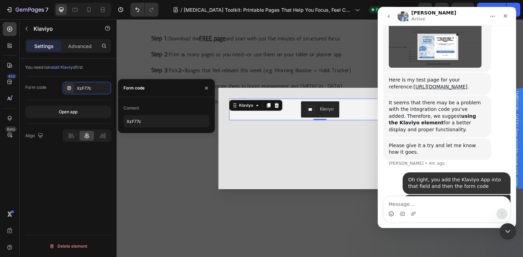
scroll to position [963, 0]
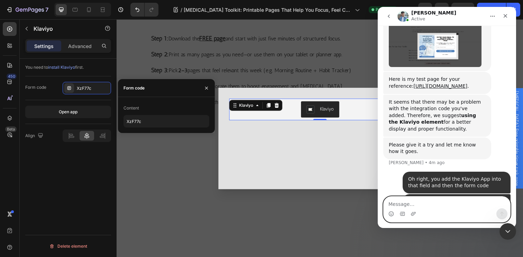
drag, startPoint x: 391, startPoint y: 214, endPoint x: 407, endPoint y: 215, distance: 15.6
click at [407, 215] on div "Intercom messenger" at bounding box center [447, 214] width 127 height 11
click at [413, 215] on icon "Upload attachment" at bounding box center [414, 214] width 6 height 6
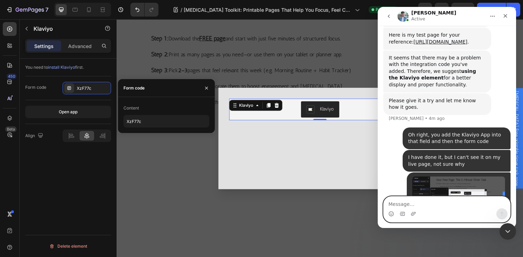
scroll to position [1008, 0]
click at [422, 203] on textarea "Message…" at bounding box center [447, 203] width 127 height 12
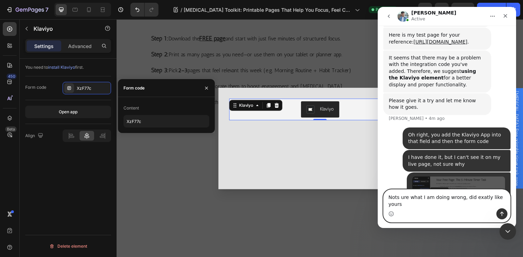
click at [400, 205] on textarea "Nots ure what I am doing wrong, did exatly like yours" at bounding box center [447, 199] width 127 height 19
click at [479, 206] on textarea "Not sure what I am doing wrong, did exatly like yours" at bounding box center [447, 199] width 127 height 19
type textarea "Not sure what I am doing wrong, did exactly like yours"
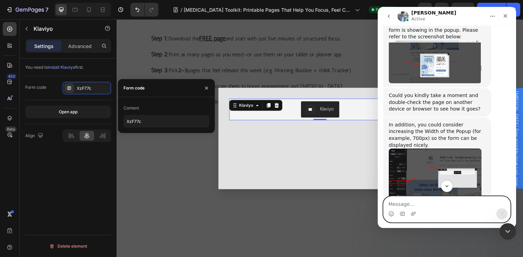
scroll to position [1288, 0]
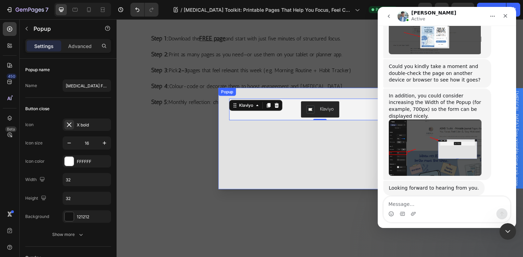
click at [316, 165] on div "Klaviyo Klaviyo 0" at bounding box center [324, 141] width 208 height 104
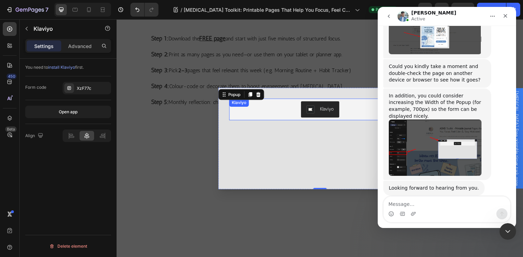
click at [363, 107] on div "Klaviyo" at bounding box center [324, 111] width 180 height 17
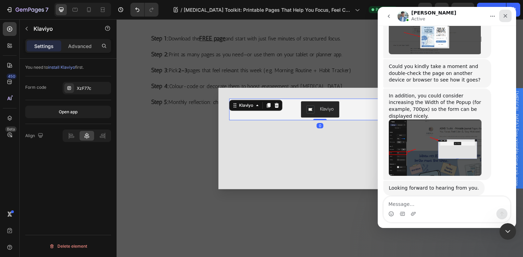
drag, startPoint x: 508, startPoint y: 15, endPoint x: 604, endPoint y: 131, distance: 150.0
click at [508, 15] on div "Close" at bounding box center [505, 16] width 12 height 12
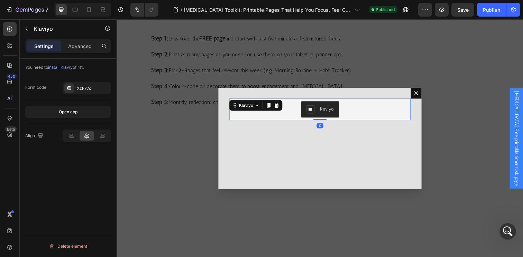
click at [522, 135] on span "[MEDICAL_DATA] Free printable timer task page" at bounding box center [525, 140] width 7 height 97
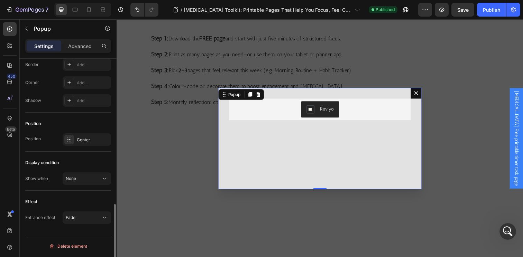
scroll to position [0, 0]
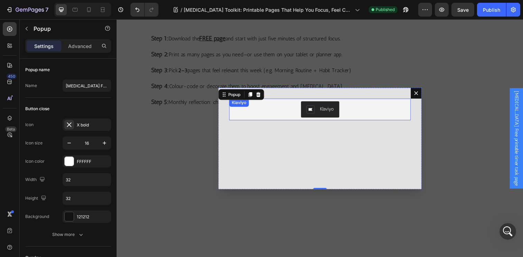
click at [269, 117] on div "Klaviyo" at bounding box center [324, 111] width 180 height 17
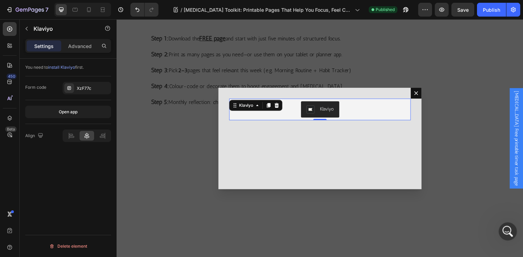
click at [509, 234] on icon "Open Intercom Messenger" at bounding box center [506, 230] width 11 height 11
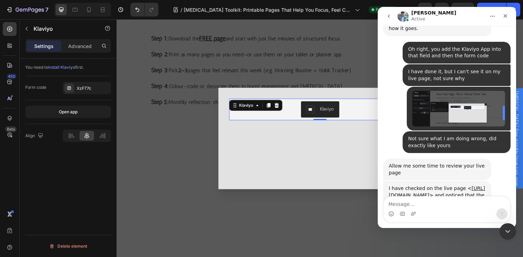
click at [410, 205] on textarea "Message…" at bounding box center [447, 203] width 127 height 12
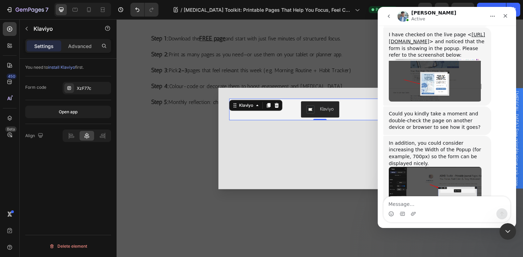
click at [409, 203] on textarea "Message…" at bounding box center [447, 203] width 127 height 12
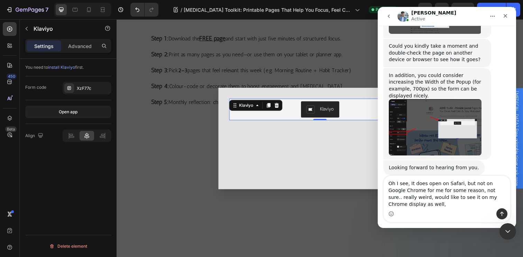
scroll to position [1309, 0]
type textarea "Oh I see, It does open on Safari, but not on Google Chrome for me for some reas…"
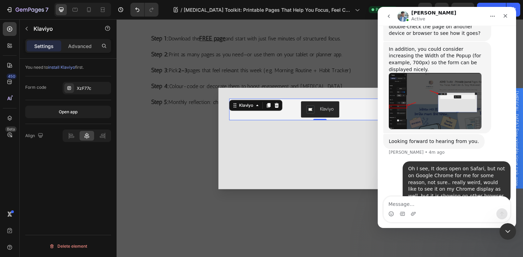
scroll to position [1333, 0]
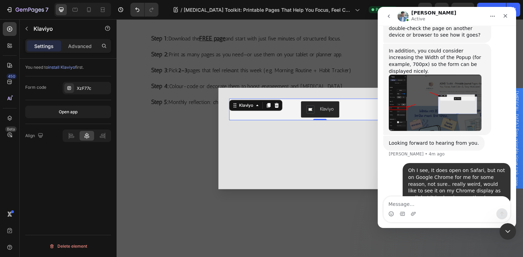
click at [442, 103] on img "Liam says…" at bounding box center [435, 103] width 93 height 56
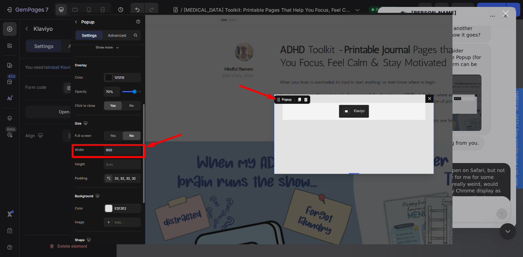
scroll to position [0, 0]
click at [507, 13] on div "Close" at bounding box center [506, 13] width 7 height 7
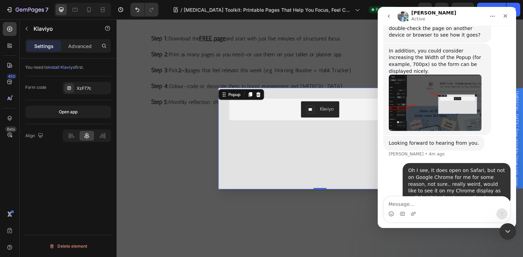
click at [297, 155] on div "[PERSON_NAME]" at bounding box center [324, 141] width 208 height 104
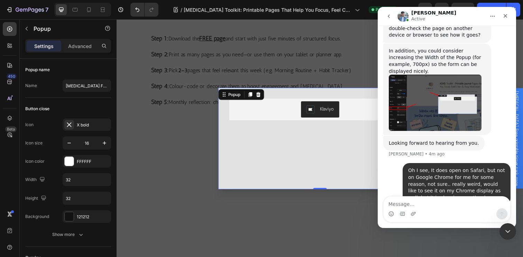
scroll to position [1336, 0]
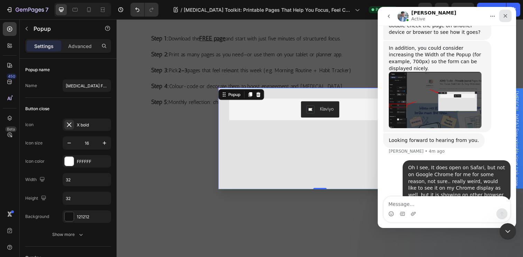
click at [508, 15] on icon "Close" at bounding box center [506, 16] width 6 height 6
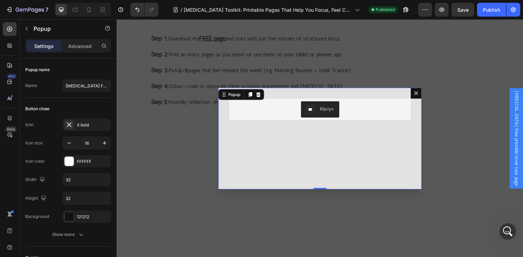
click at [261, 148] on div "[PERSON_NAME]" at bounding box center [324, 141] width 208 height 104
click at [392, 92] on div "[PERSON_NAME]" at bounding box center [324, 141] width 208 height 104
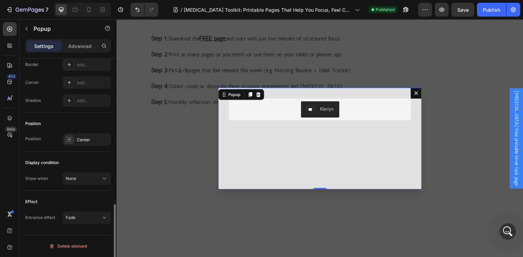
scroll to position [391, 0]
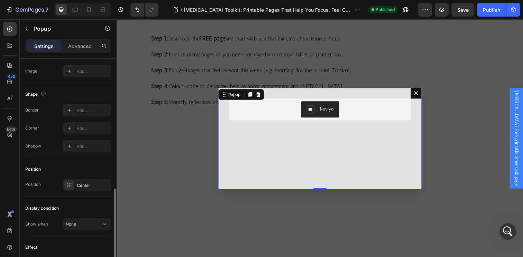
click at [296, 136] on div "[PERSON_NAME]" at bounding box center [324, 141] width 208 height 104
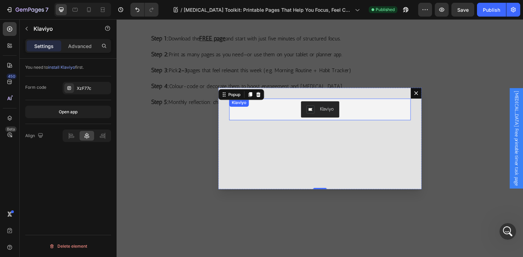
click at [285, 108] on div "Klaviyo" at bounding box center [324, 111] width 180 height 17
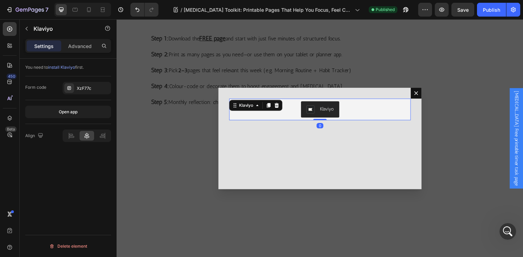
scroll to position [1362, 0]
click at [305, 165] on div "Klaviyo Klaviyo 0" at bounding box center [324, 141] width 208 height 104
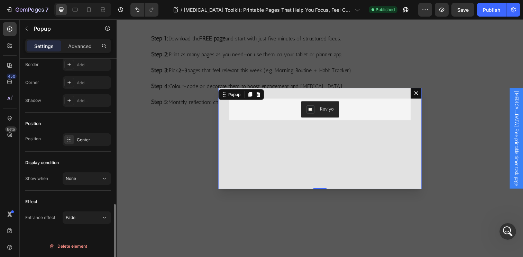
scroll to position [0, 0]
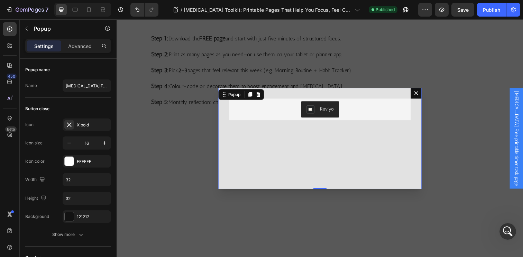
click at [522, 135] on span "[MEDICAL_DATA] Free printable timer task page" at bounding box center [525, 140] width 7 height 97
click at [391, 144] on div "[PERSON_NAME]" at bounding box center [324, 141] width 208 height 104
click at [417, 97] on button "Dialog content" at bounding box center [422, 94] width 11 height 11
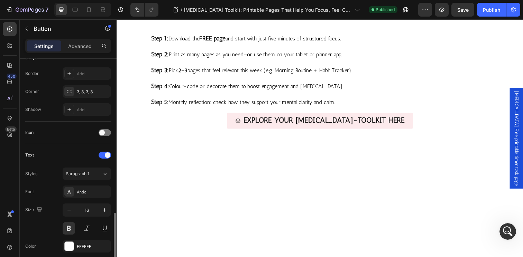
scroll to position [213, 0]
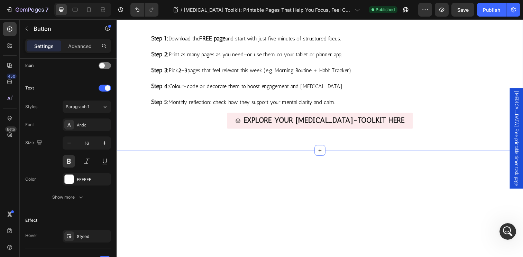
click at [518, 125] on div "[MEDICAL_DATA] Free printable timer task page" at bounding box center [525, 141] width 14 height 103
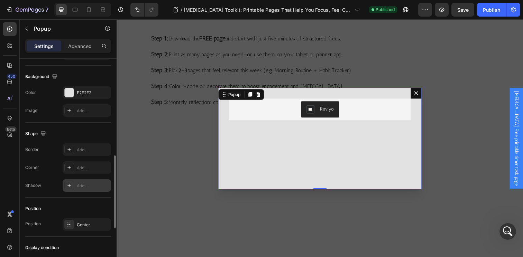
scroll to position [14, 0]
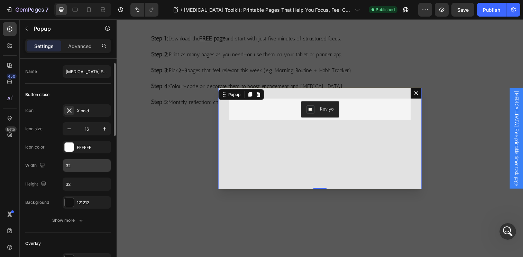
click at [84, 167] on input "32" at bounding box center [87, 166] width 48 height 12
type input "6"
type input "32"
click at [103, 155] on div "Icon X bold Icon size 16 Icon color FFFFFF Width 32 Height 32 Background 121212" at bounding box center [68, 157] width 86 height 105
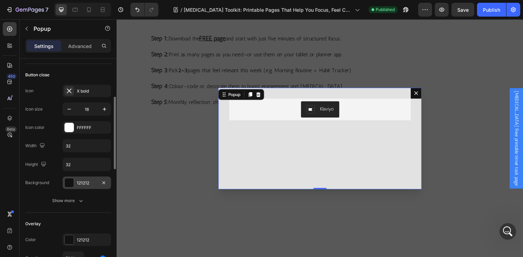
scroll to position [54, 0]
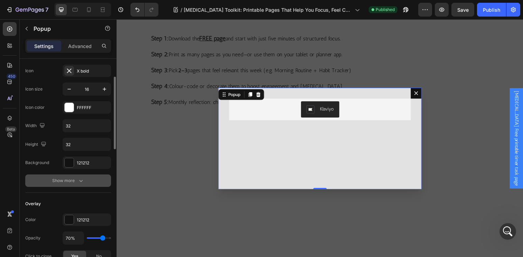
click at [74, 180] on div "Show more" at bounding box center [68, 181] width 32 height 7
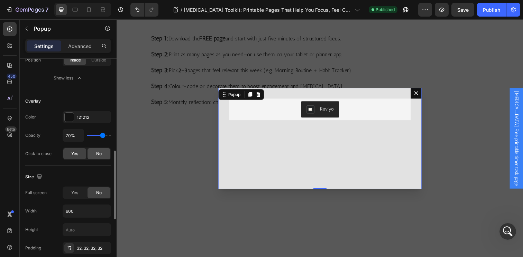
scroll to position [217, 0]
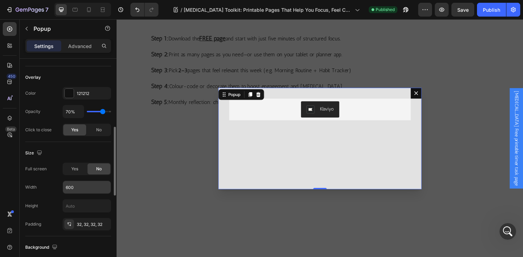
click at [86, 183] on input "600" at bounding box center [87, 187] width 48 height 12
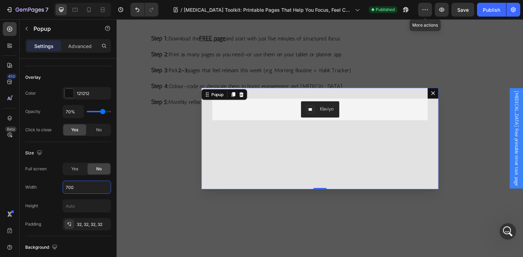
type input "700"
click at [461, 11] on span "Save" at bounding box center [463, 10] width 11 height 6
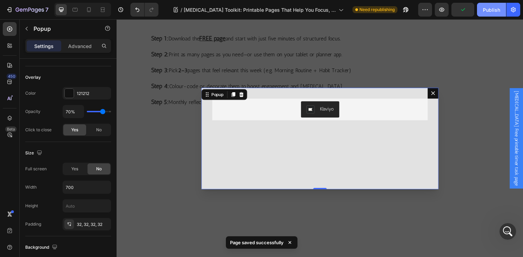
click at [492, 11] on div "Publish" at bounding box center [491, 9] width 17 height 7
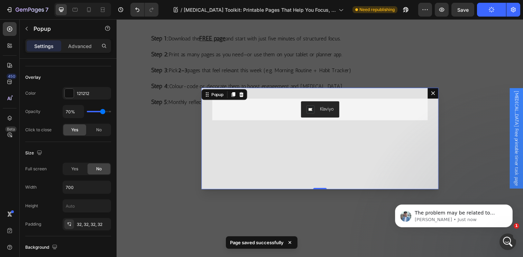
scroll to position [1377, 0]
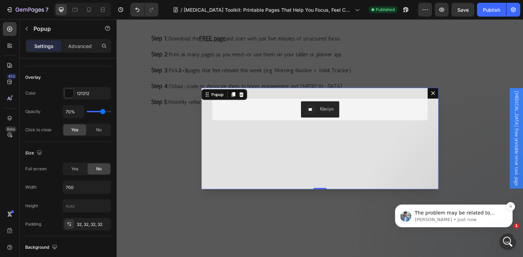
click at [469, 218] on p "[PERSON_NAME] • Just now" at bounding box center [459, 220] width 89 height 6
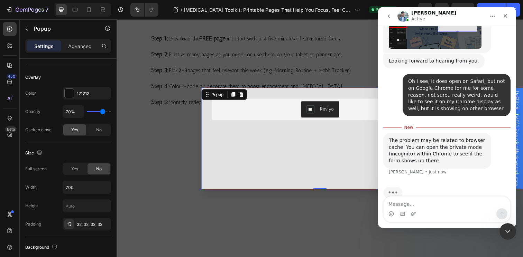
scroll to position [1415, 0]
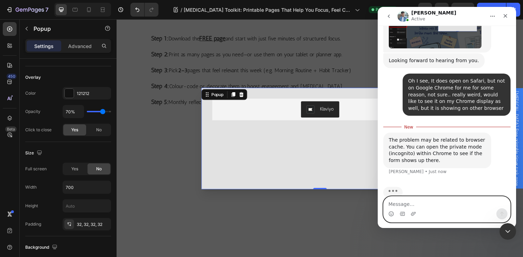
click at [410, 203] on textarea "Message…" at bounding box center [447, 203] width 127 height 12
type textarea "Yes true, it does open in Incognito"
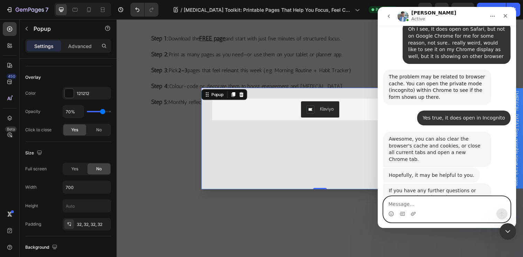
scroll to position [1470, 0]
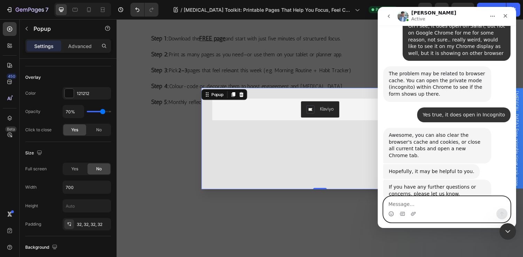
click at [451, 200] on textarea "Message…" at bounding box center [447, 203] width 127 height 12
type textarea "Thank you so much, I have fixed it now, awesome"
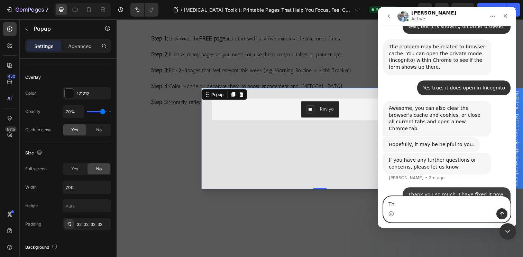
scroll to position [1497, 0]
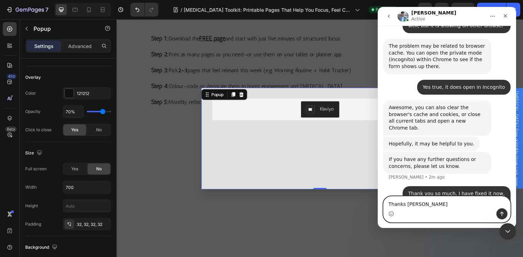
type textarea "Thanks [PERSON_NAME]!"
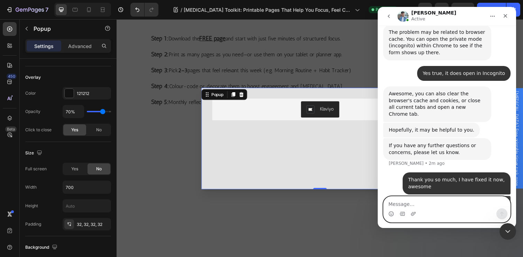
scroll to position [1513, 0]
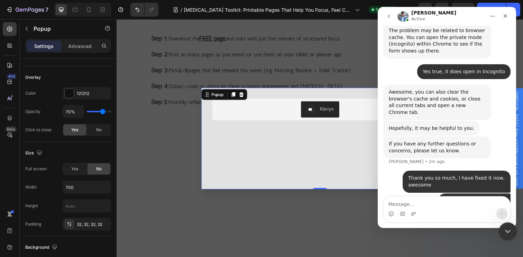
click at [510, 233] on icon "Close Intercom Messenger" at bounding box center [507, 231] width 8 height 8
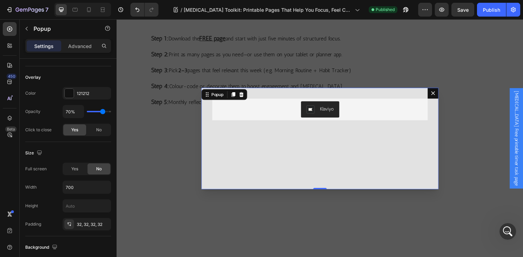
click at [437, 92] on icon "Dialog content" at bounding box center [440, 95] width 6 height 6
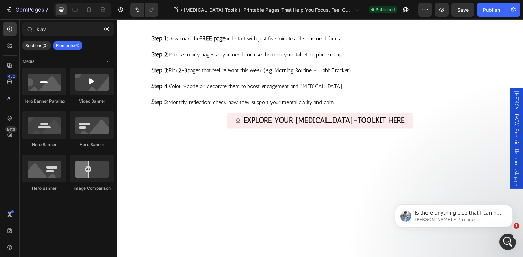
scroll to position [1556, 0]
click at [461, 211] on p "Is there anything else that I can help you with [DATE]?" at bounding box center [459, 213] width 89 height 7
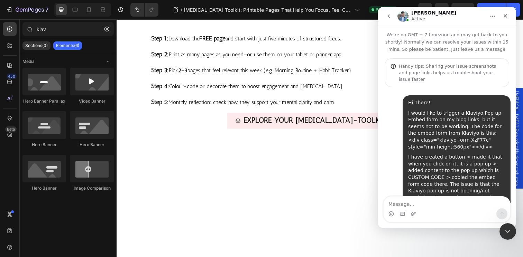
scroll to position [1, 0]
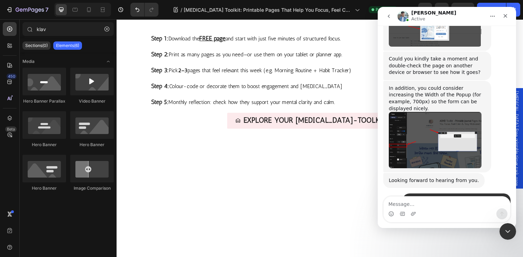
click at [406, 203] on textarea "Message…" at bounding box center [447, 203] width 127 height 12
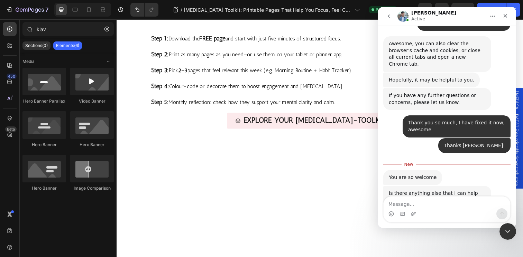
scroll to position [1568, 0]
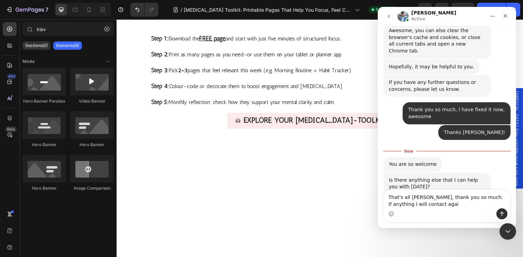
type textarea "That's all [PERSON_NAME], thank you so much. If anything I will contact again"
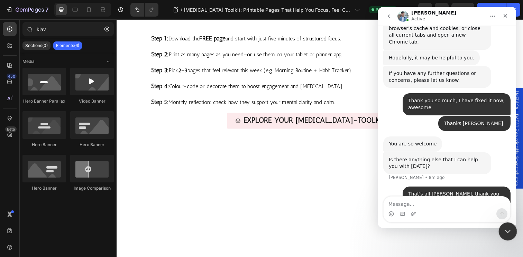
drag, startPoint x: 505, startPoint y: 234, endPoint x: 507, endPoint y: 227, distance: 7.2
click at [506, 234] on icon "Close Intercom Messenger" at bounding box center [507, 231] width 8 height 8
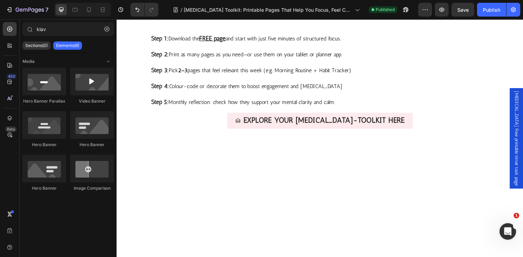
scroll to position [1802, 0]
click at [29, 10] on icon "button" at bounding box center [29, 10] width 3 height 4
